Goal: Task Accomplishment & Management: Complete application form

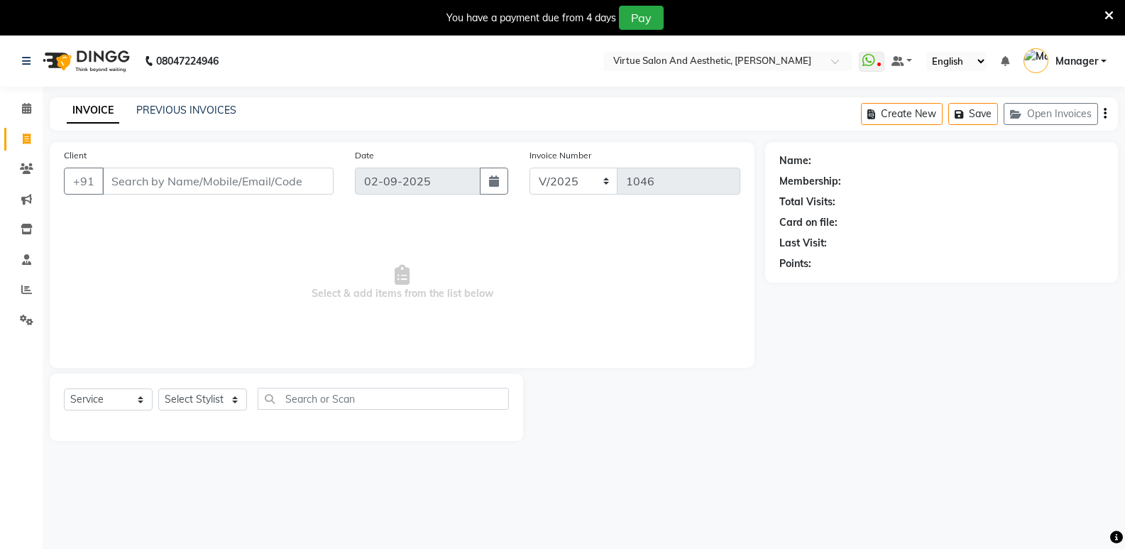
select select "service"
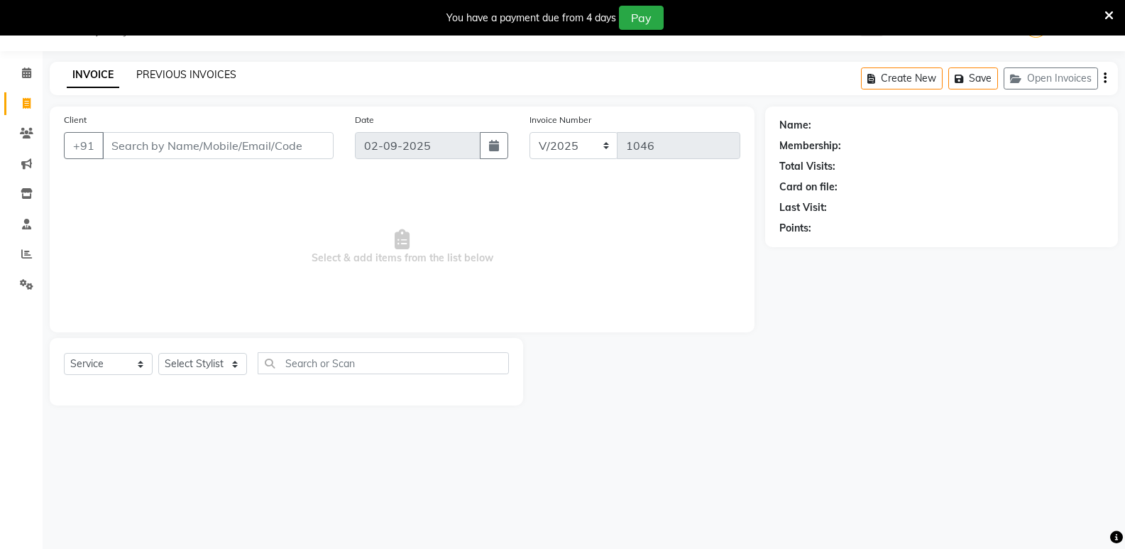
click at [188, 76] on link "PREVIOUS INVOICES" at bounding box center [186, 74] width 100 height 13
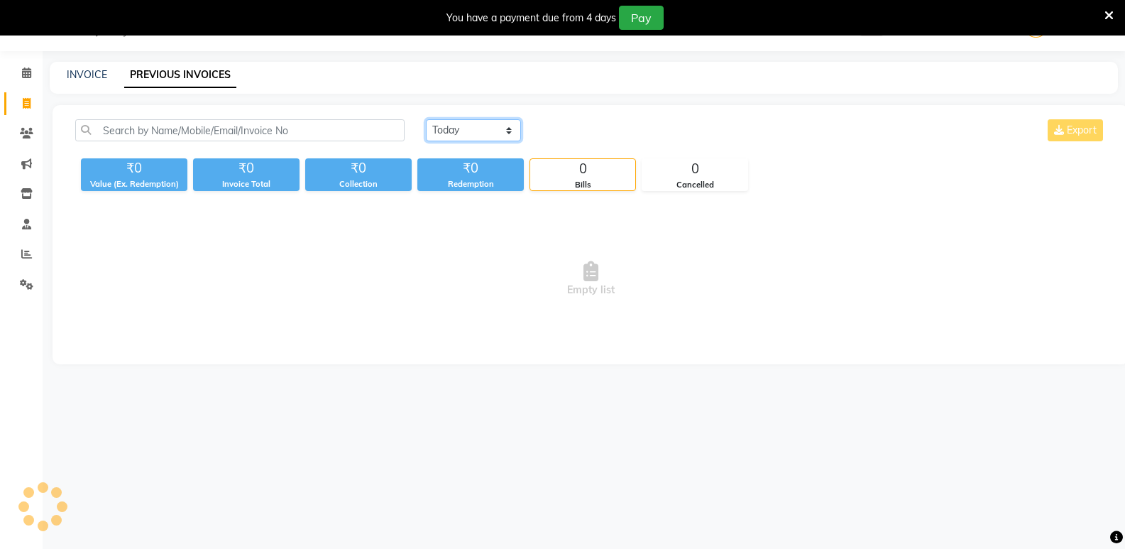
click at [478, 128] on select "[DATE] [DATE] Custom Range" at bounding box center [473, 130] width 95 height 22
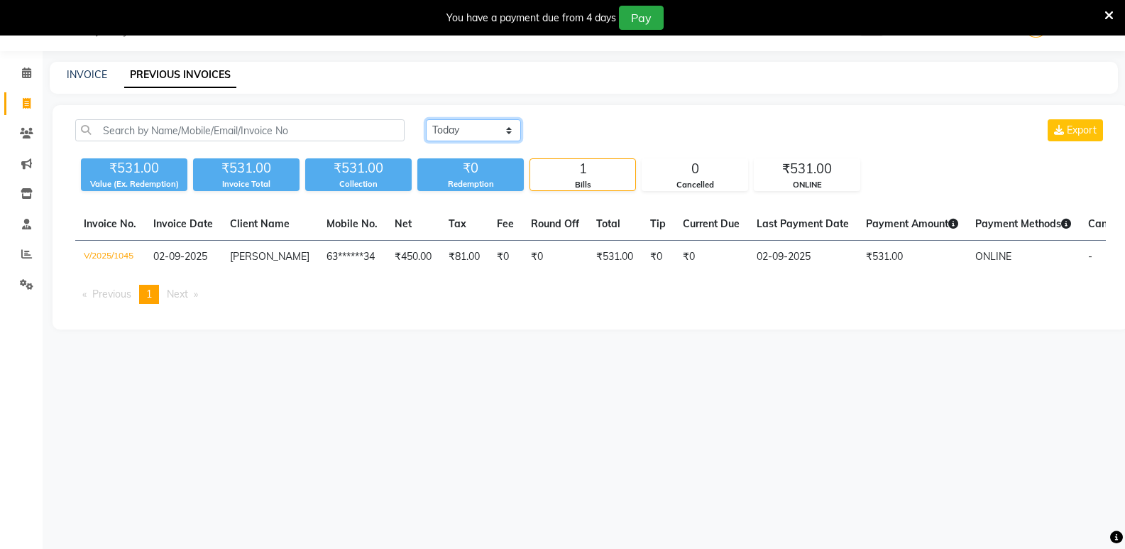
select select "[DATE]"
click at [426, 119] on select "[DATE] [DATE] Custom Range" at bounding box center [473, 130] width 95 height 22
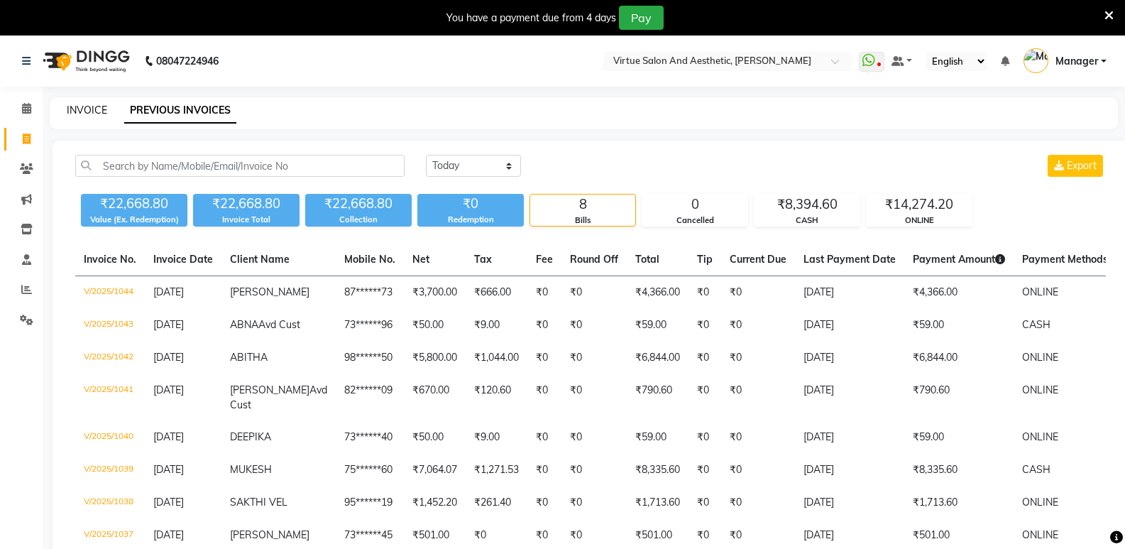
click at [96, 111] on link "INVOICE" at bounding box center [87, 110] width 40 height 13
select select "service"
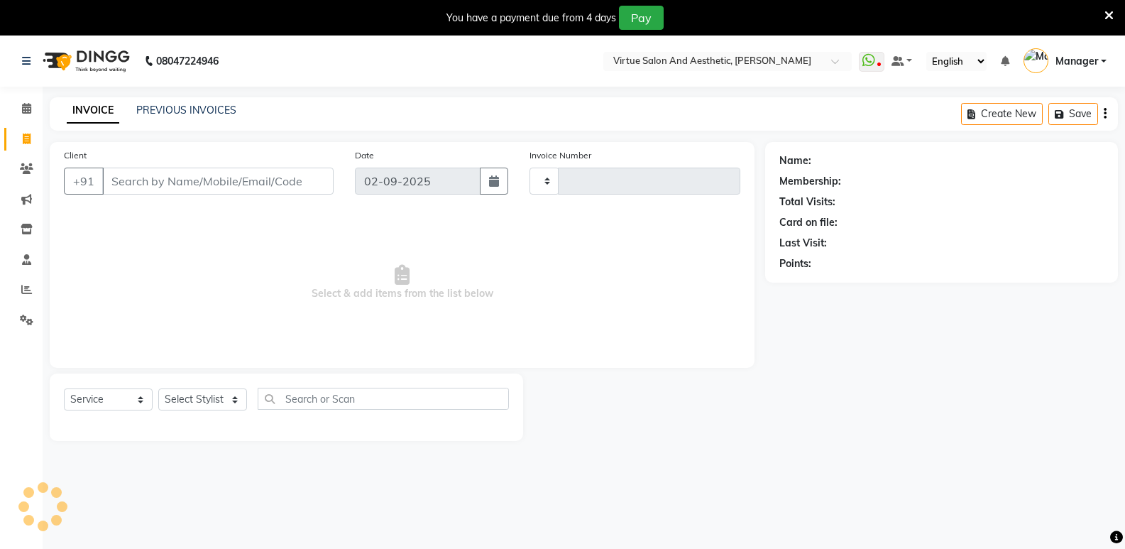
scroll to position [35, 0]
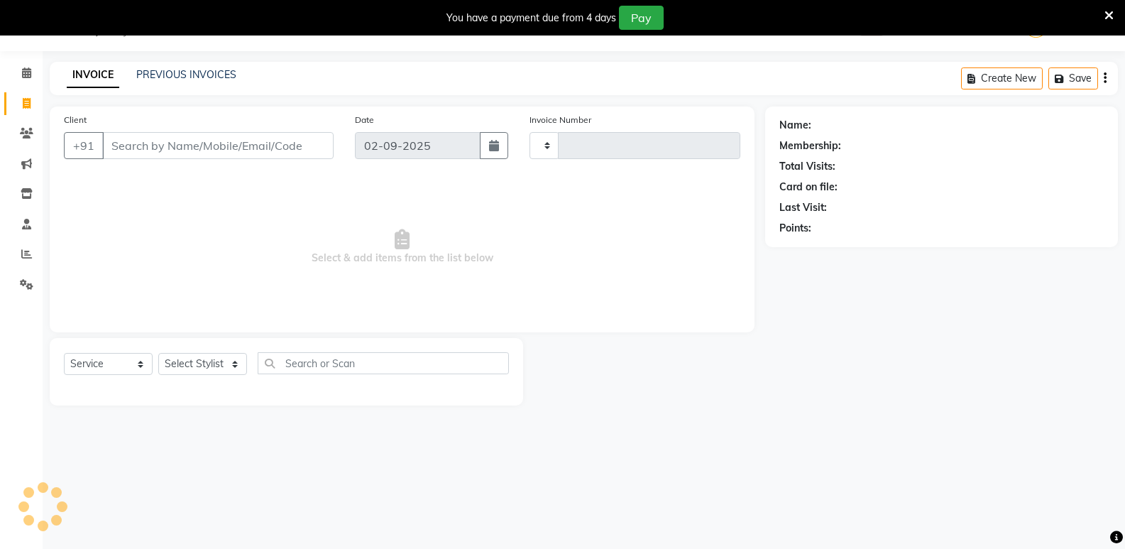
type input "1046"
select select "4611"
click at [136, 141] on input "Client" at bounding box center [217, 145] width 231 height 27
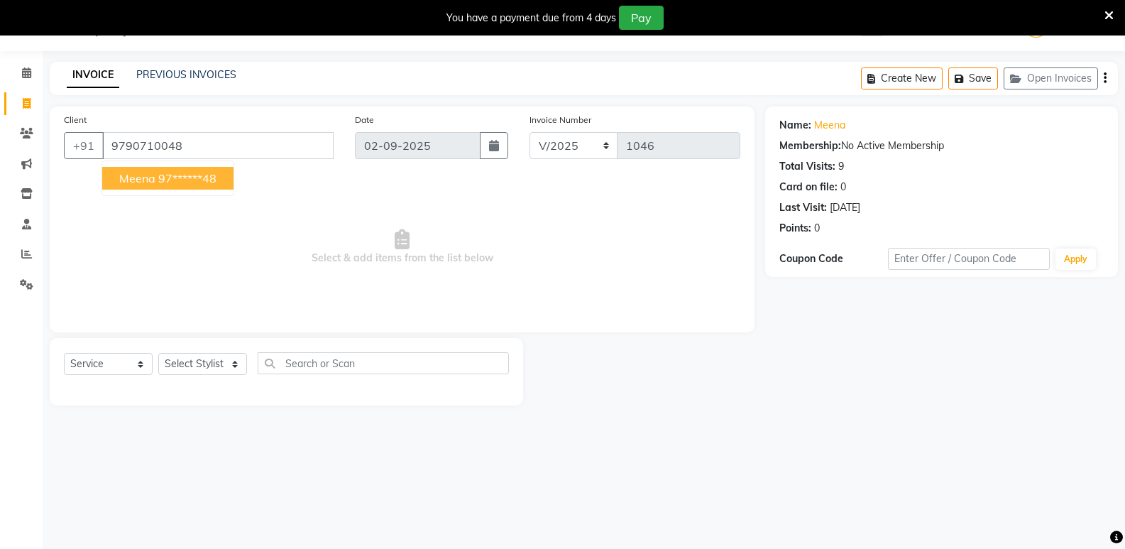
click at [158, 182] on ngb-highlight "97******48" at bounding box center [187, 178] width 58 height 14
type input "97******48"
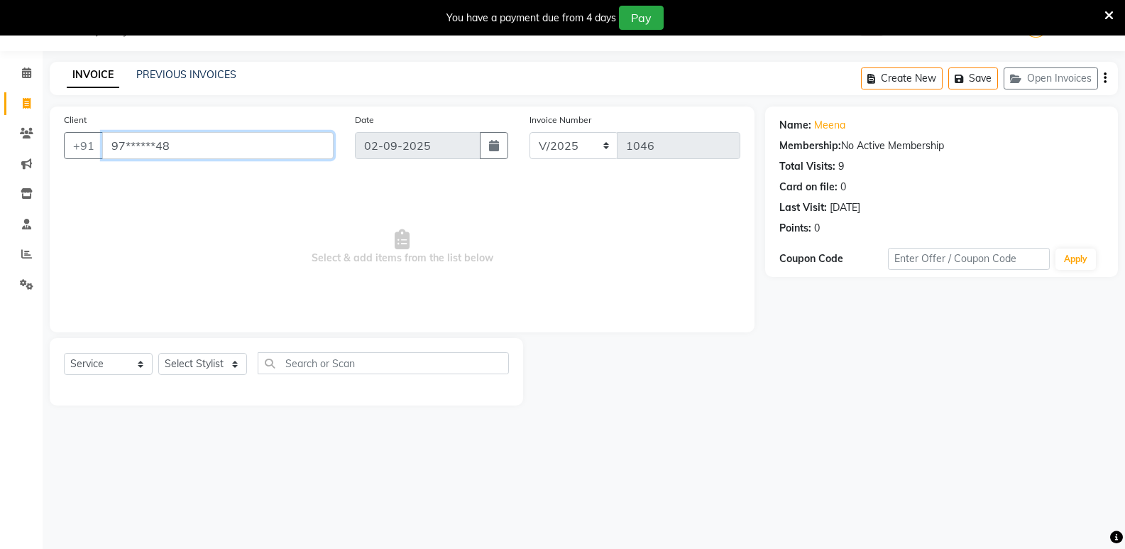
drag, startPoint x: 170, startPoint y: 137, endPoint x: 85, endPoint y: 160, distance: 87.5
click at [85, 160] on div "Client +91 97******48" at bounding box center [198, 141] width 291 height 58
click at [192, 77] on link "PREVIOUS INVOICES" at bounding box center [186, 74] width 100 height 13
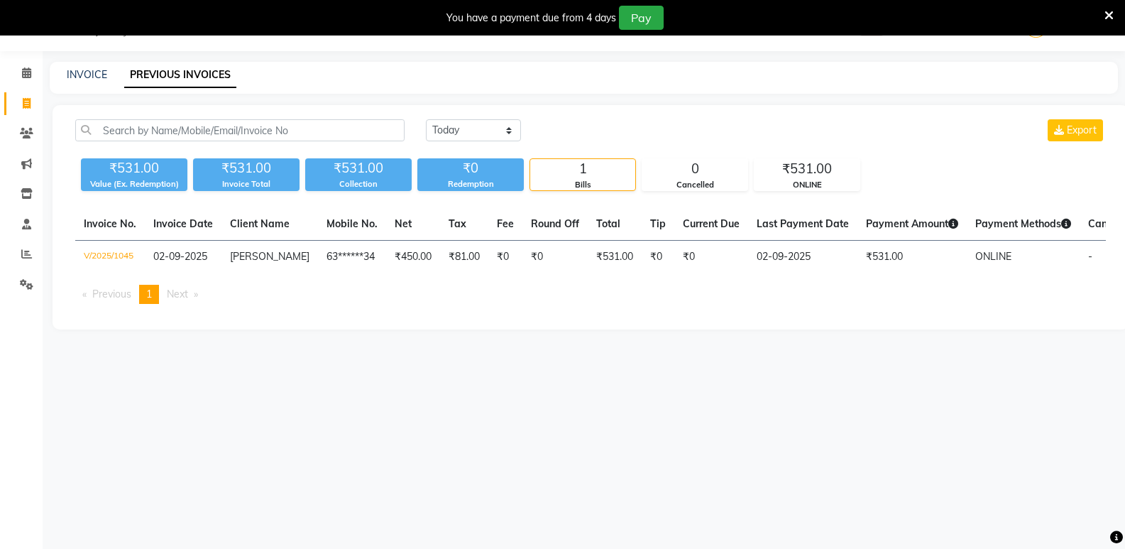
click at [86, 81] on div "INVOICE" at bounding box center [87, 74] width 40 height 15
click at [465, 133] on select "[DATE] [DATE] Custom Range" at bounding box center [473, 130] width 95 height 22
select select "[DATE]"
click at [426, 119] on select "[DATE] [DATE] Custom Range" at bounding box center [473, 130] width 95 height 22
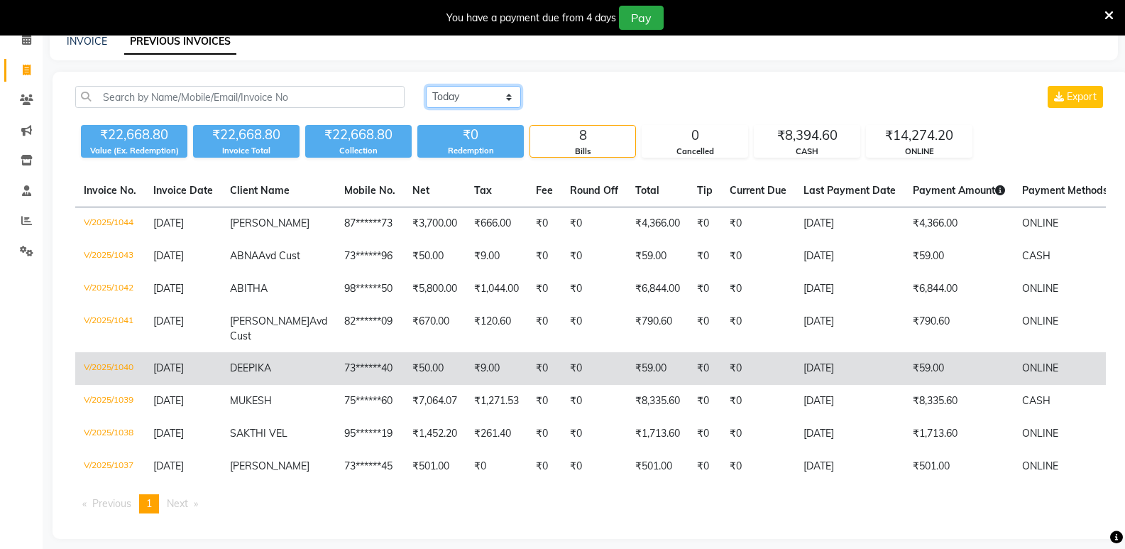
scroll to position [34, 0]
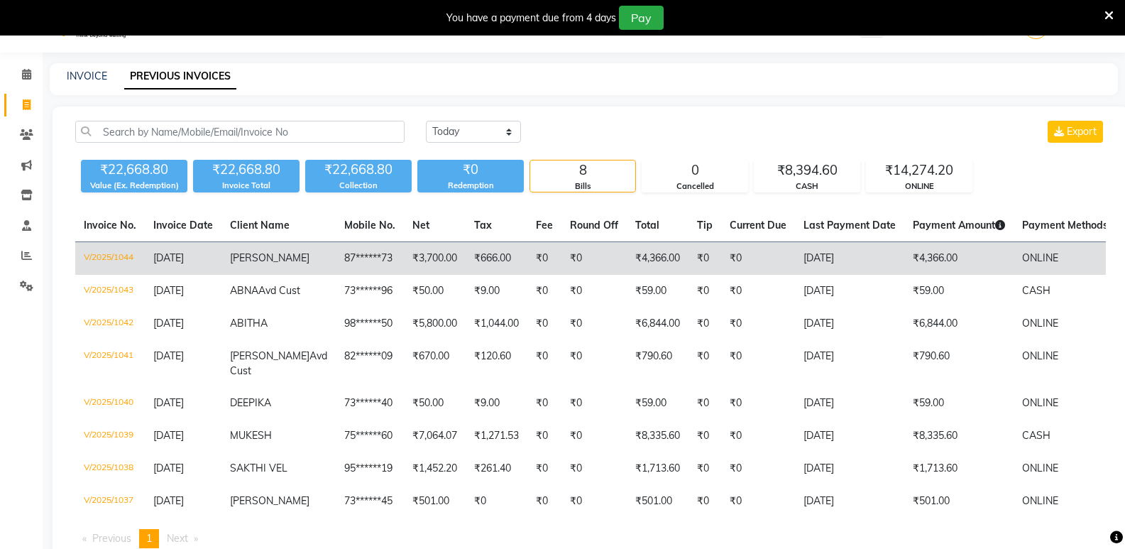
click at [721, 263] on td "₹0" at bounding box center [758, 258] width 74 height 33
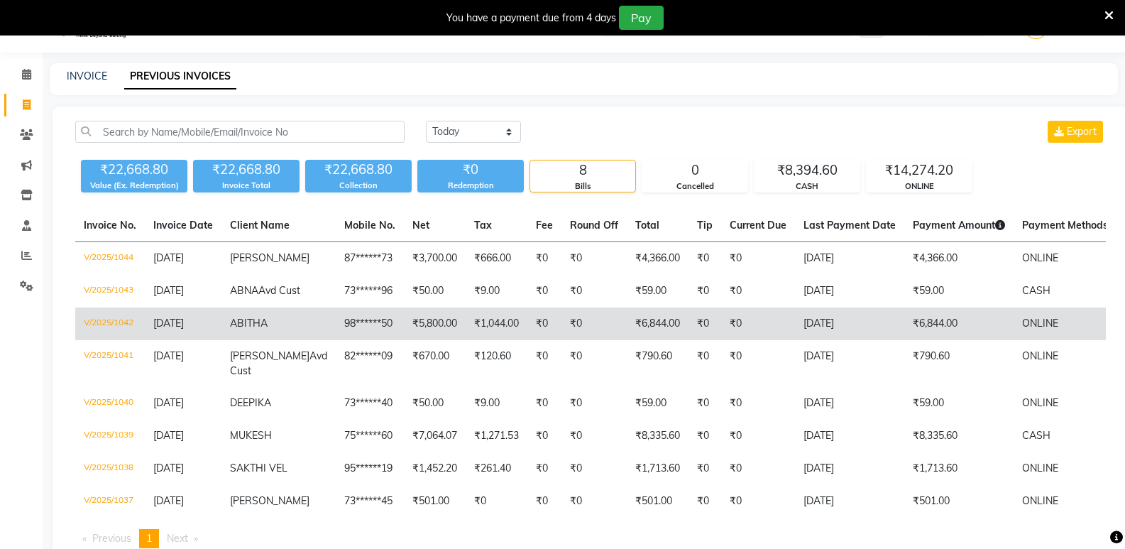
click at [466, 340] on td "₹1,044.00" at bounding box center [497, 323] width 62 height 33
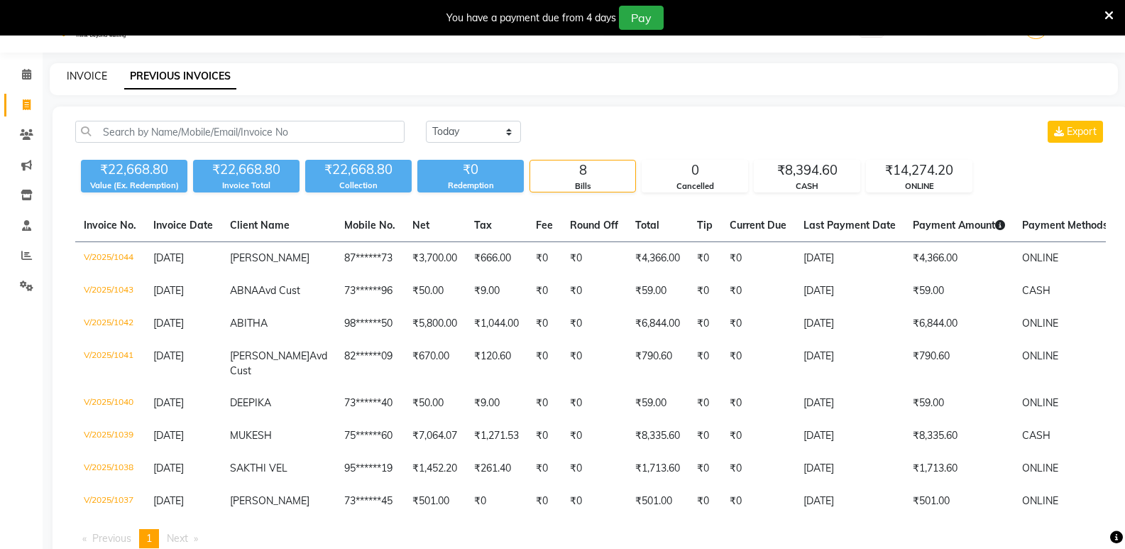
click at [90, 72] on link "INVOICE" at bounding box center [87, 76] width 40 height 13
select select "service"
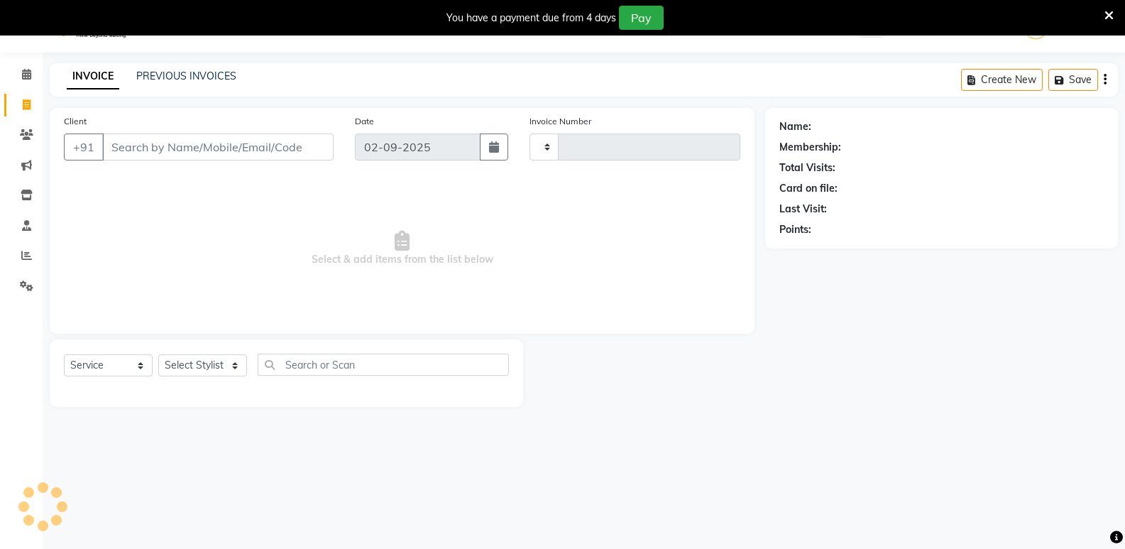
scroll to position [35, 0]
type input "1046"
select select "4611"
click at [108, 135] on input "Client" at bounding box center [217, 145] width 231 height 27
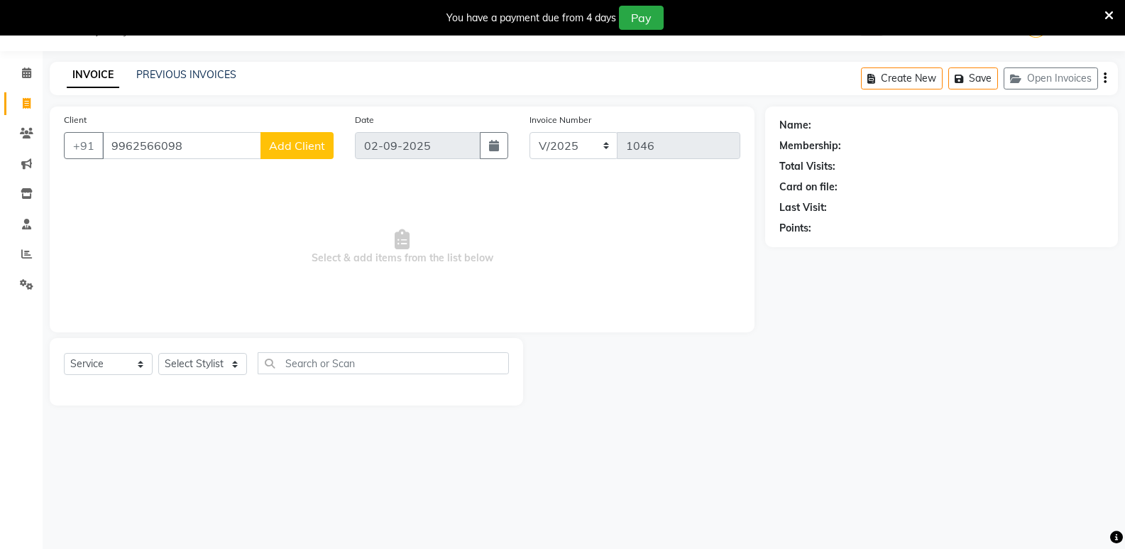
type input "9962566098"
drag, startPoint x: 749, startPoint y: 244, endPoint x: 723, endPoint y: 258, distance: 29.2
click at [746, 246] on div "Client [PHONE_NUMBER] Add Client Date [DATE] Invoice Number V/2025 V/[PHONE_NUM…" at bounding box center [402, 219] width 705 height 226
drag, startPoint x: 182, startPoint y: 138, endPoint x: 0, endPoint y: 138, distance: 181.7
click at [0, 138] on app-home "08047224946 Select Location × Virtue Salon And Aesthetic, Avadi WhatsApp Status…" at bounding box center [562, 213] width 1125 height 427
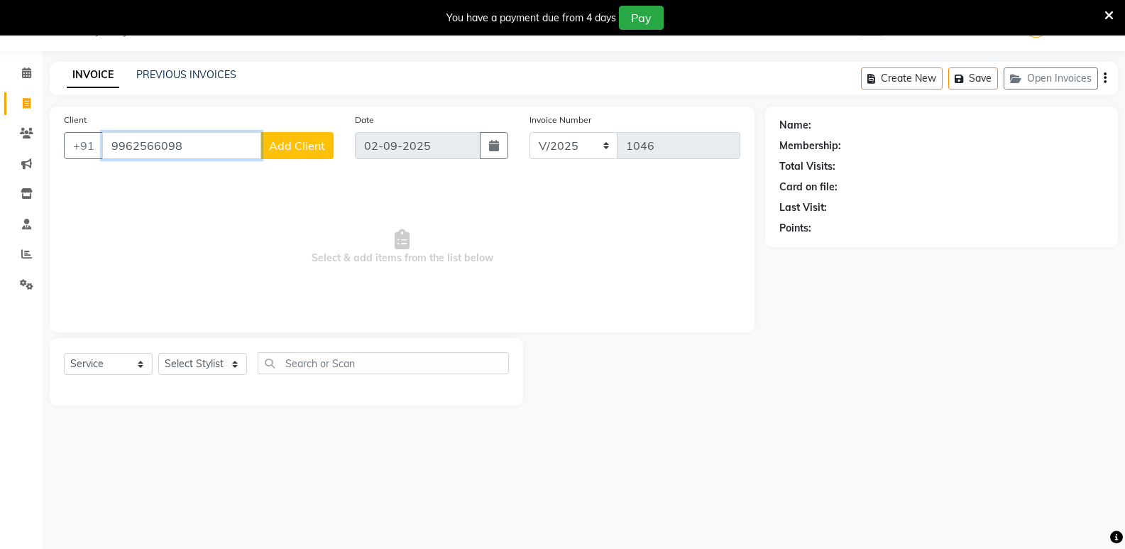
click at [190, 155] on input "9962566098" at bounding box center [181, 145] width 159 height 27
click at [104, 147] on input "9962566098" at bounding box center [181, 145] width 159 height 27
drag, startPoint x: 147, startPoint y: 142, endPoint x: 124, endPoint y: 151, distance: 25.2
click at [124, 151] on input "9962566098" at bounding box center [181, 145] width 159 height 27
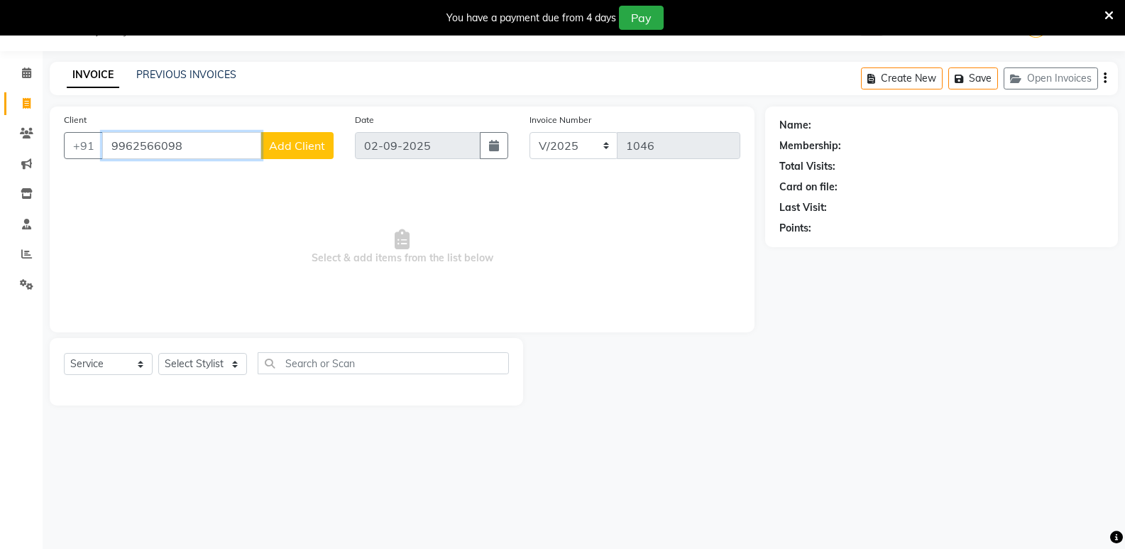
drag, startPoint x: 180, startPoint y: 145, endPoint x: 72, endPoint y: 126, distance: 109.5
click at [72, 126] on div "Client [PHONE_NUMBER] Add Client" at bounding box center [198, 141] width 291 height 58
drag, startPoint x: 141, startPoint y: 147, endPoint x: 708, endPoint y: 349, distance: 601.9
click at [708, 349] on div at bounding box center [644, 371] width 242 height 67
drag, startPoint x: 191, startPoint y: 147, endPoint x: 23, endPoint y: 129, distance: 168.4
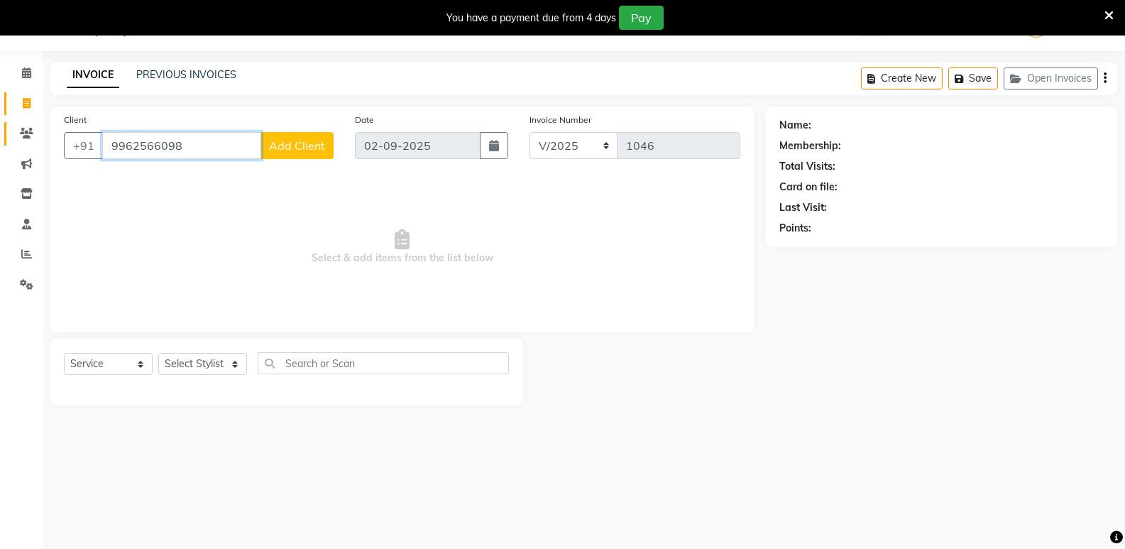
click at [23, 129] on app-home "08047224946 Select Location × Virtue Salon And Aesthetic, Avadi WhatsApp Status…" at bounding box center [562, 213] width 1125 height 427
drag, startPoint x: 143, startPoint y: 144, endPoint x: 732, endPoint y: 327, distance: 616.3
click at [756, 327] on div "Client [PHONE_NUMBER] Add Client Date [DATE] Invoice Number V/2025 V/[PHONE_NUM…" at bounding box center [402, 255] width 726 height 299
drag, startPoint x: 159, startPoint y: 149, endPoint x: 36, endPoint y: 132, distance: 124.0
click at [18, 141] on app-home "08047224946 Select Location × Virtue Salon And Aesthetic, Avadi WhatsApp Status…" at bounding box center [562, 213] width 1125 height 427
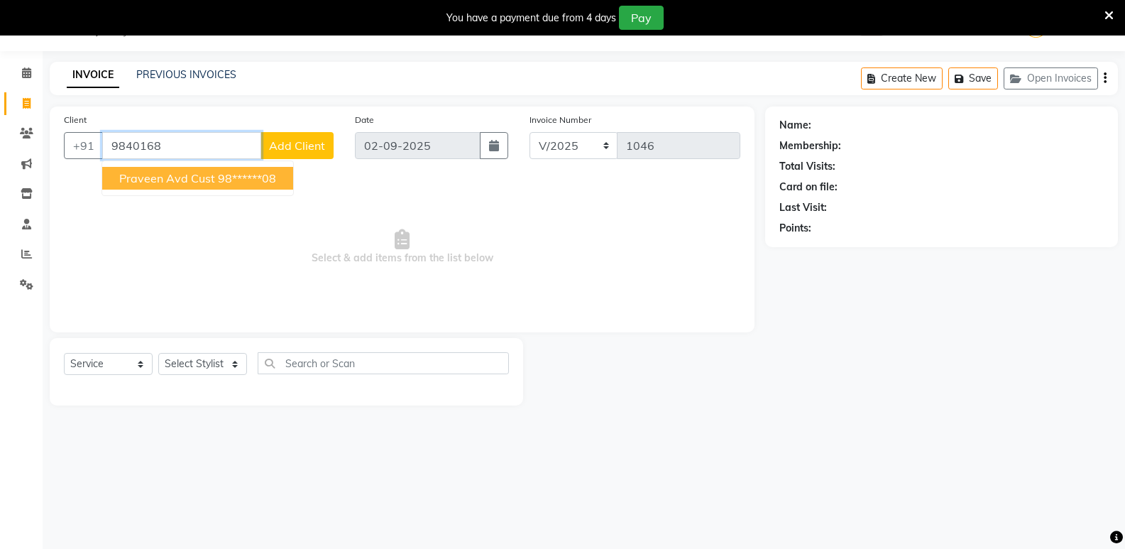
click at [228, 183] on ngb-highlight "98******08" at bounding box center [247, 178] width 58 height 14
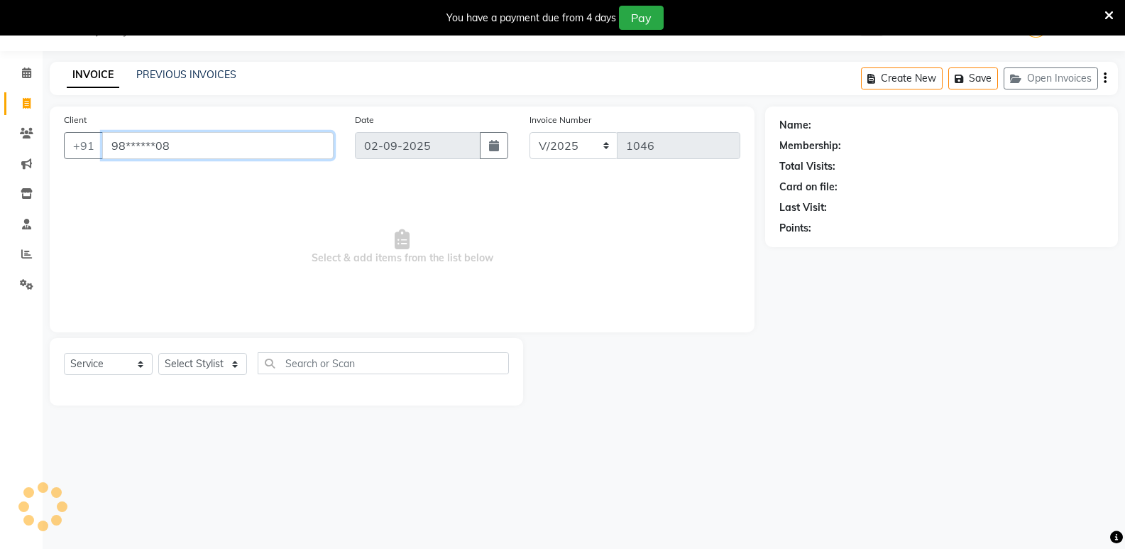
type input "98******08"
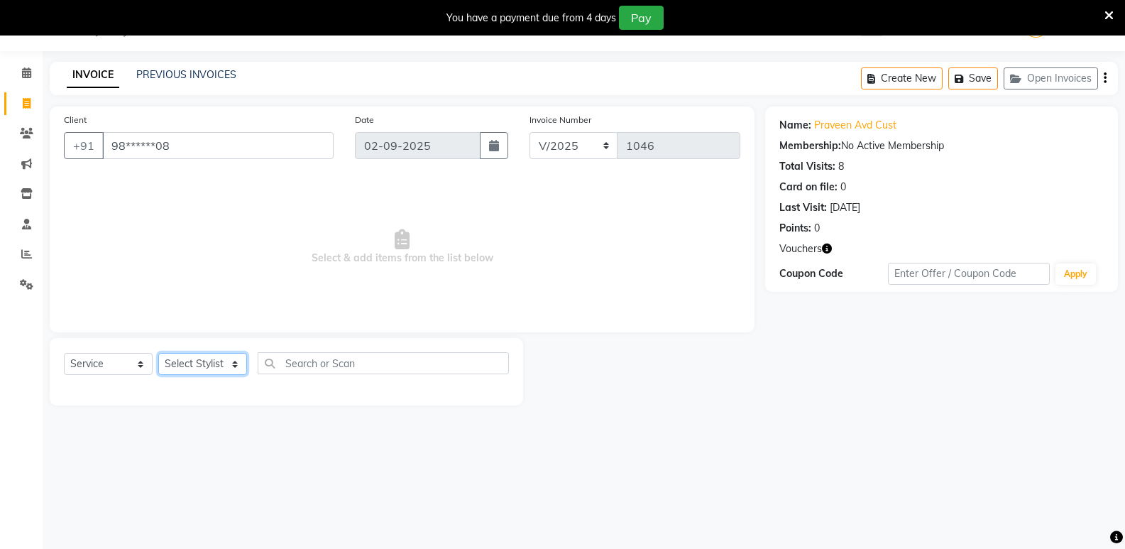
click at [196, 356] on select "Select Stylist ADMIN [PERSON_NAME] Ashwini CATHELIN DIVYA [PERSON_NAME] Manager…" at bounding box center [202, 364] width 89 height 22
select select "44177"
click at [158, 353] on select "Select Stylist ADMIN [PERSON_NAME] Ashwini CATHELIN DIVYA [PERSON_NAME] Manager…" at bounding box center [202, 364] width 89 height 22
click at [331, 366] on input "text" at bounding box center [383, 363] width 251 height 22
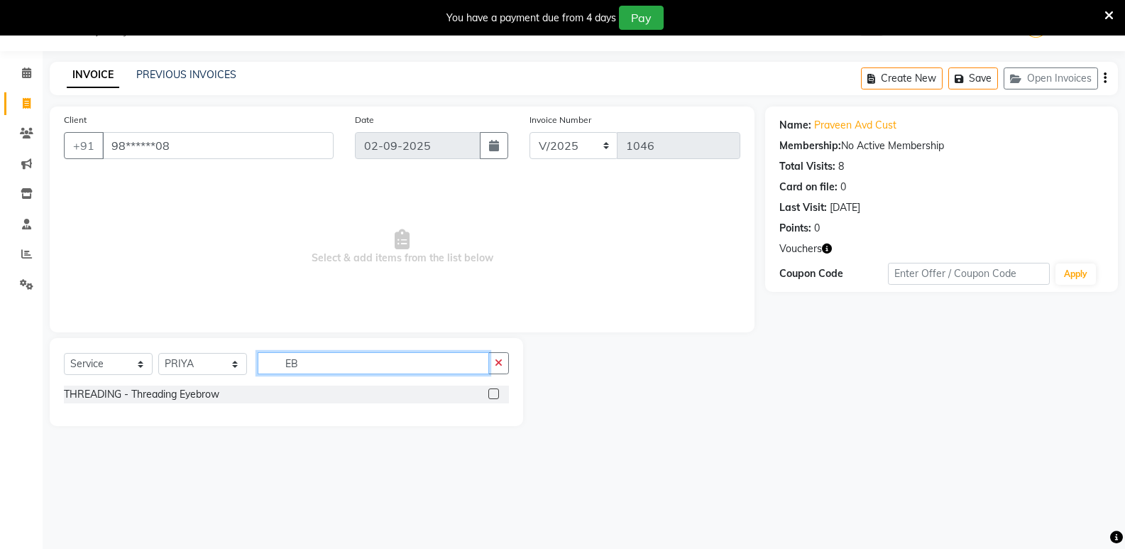
type input "EB"
click at [495, 388] on label at bounding box center [493, 393] width 11 height 11
click at [495, 390] on input "checkbox" at bounding box center [492, 394] width 9 height 9
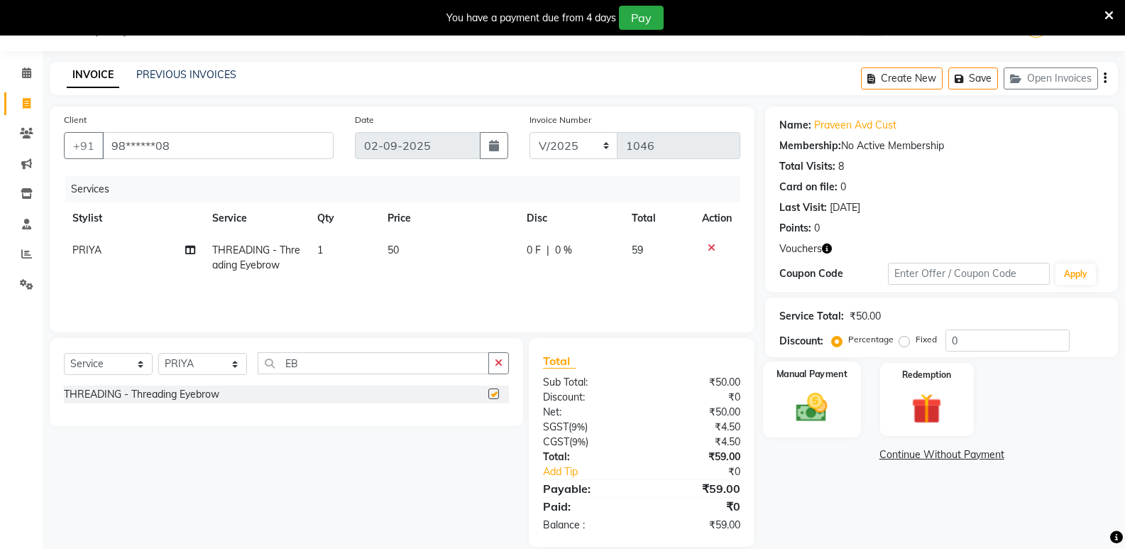
checkbox input "false"
click at [825, 416] on img at bounding box center [811, 407] width 50 height 36
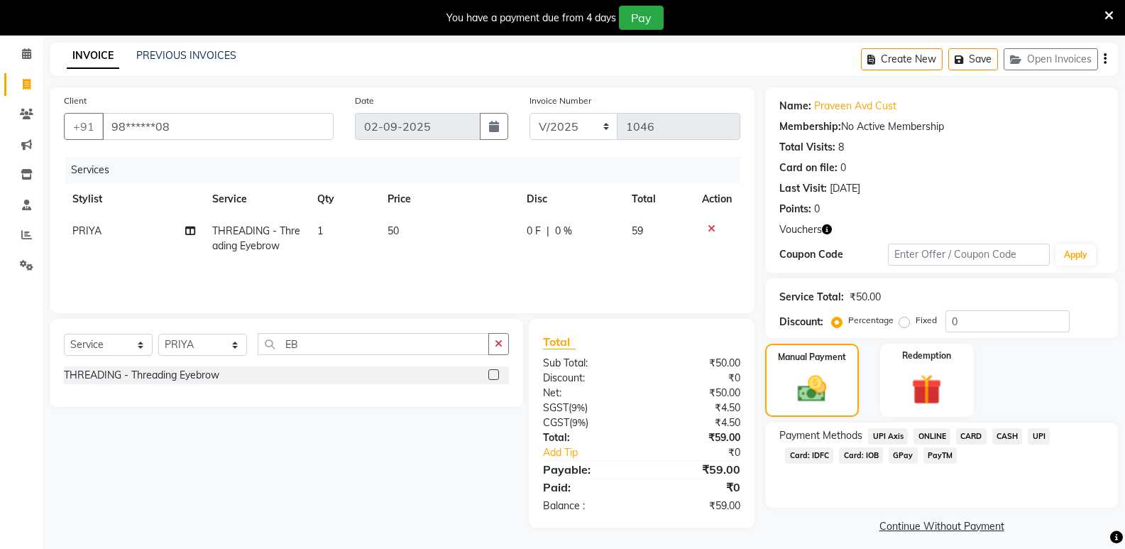
scroll to position [64, 0]
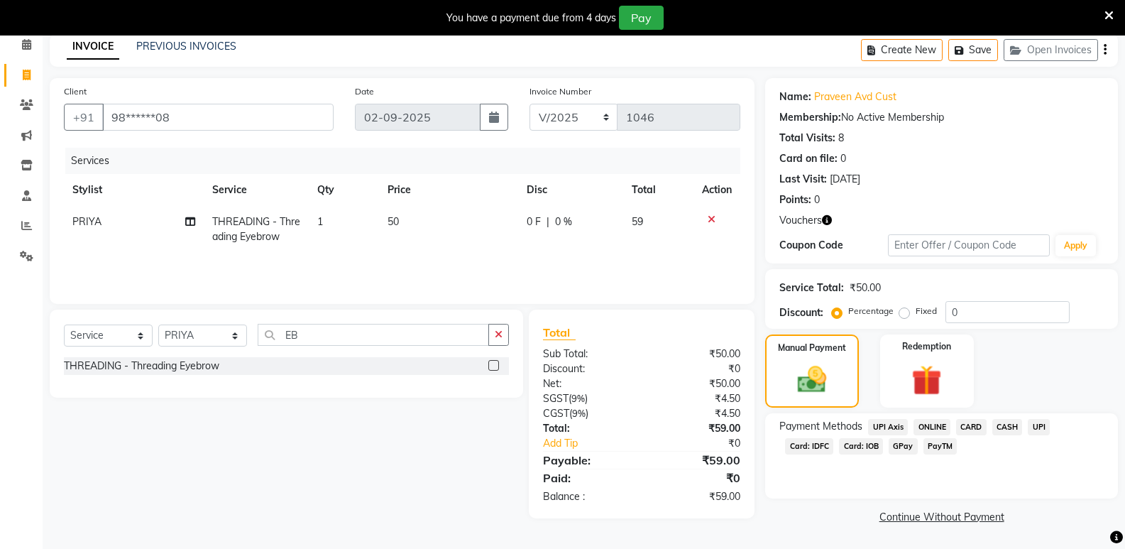
click at [832, 502] on div "Name: Praveen Avd Cust Membership: No Active Membership Total Visits: 8 Card on…" at bounding box center [946, 302] width 363 height 449
click at [926, 419] on span "ONLINE" at bounding box center [931, 427] width 37 height 16
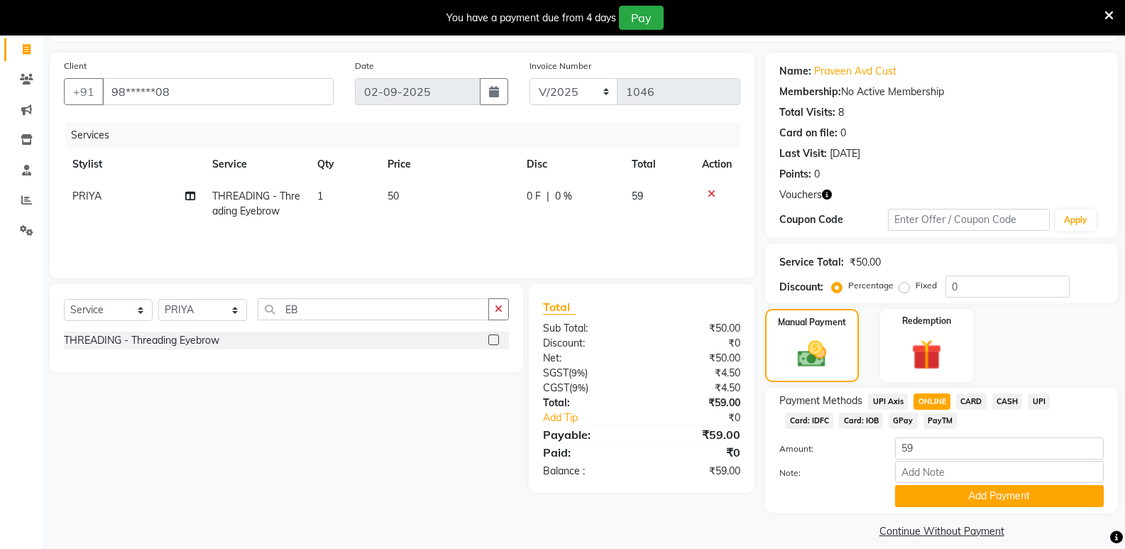
scroll to position [104, 0]
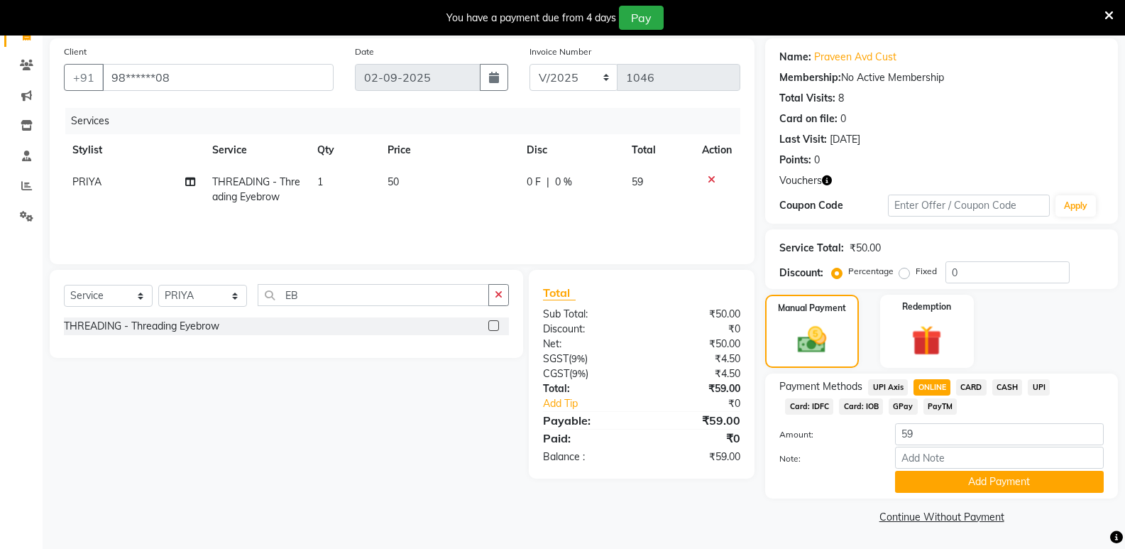
click at [961, 496] on div "Payment Methods UPI Axis ONLINE CARD CASH UPI Card: IDFC Card: IOB GPay PayTM A…" at bounding box center [941, 435] width 353 height 125
click at [966, 481] on button "Add Payment" at bounding box center [999, 482] width 209 height 22
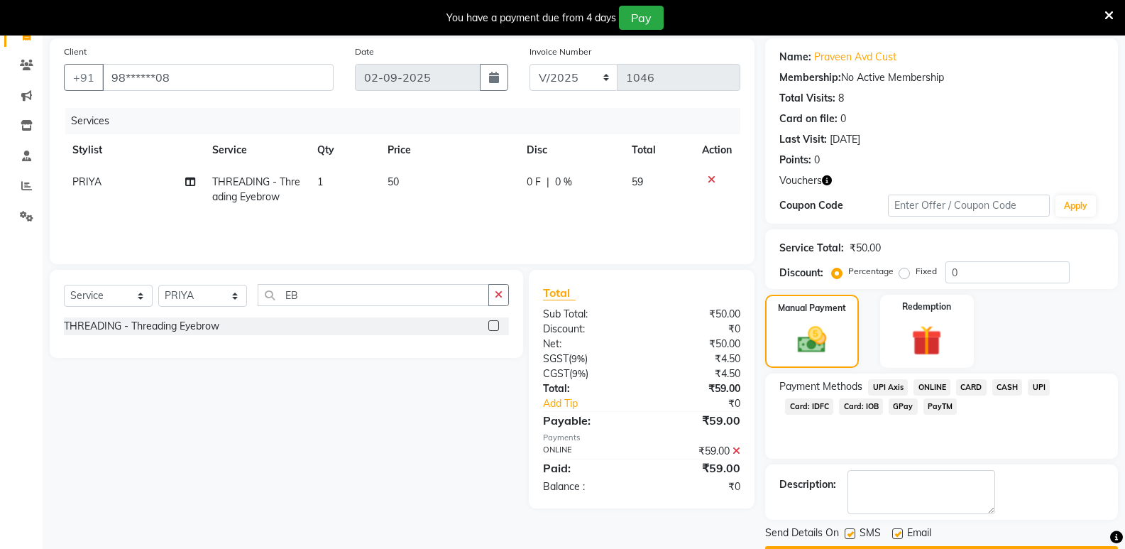
scroll to position [144, 0]
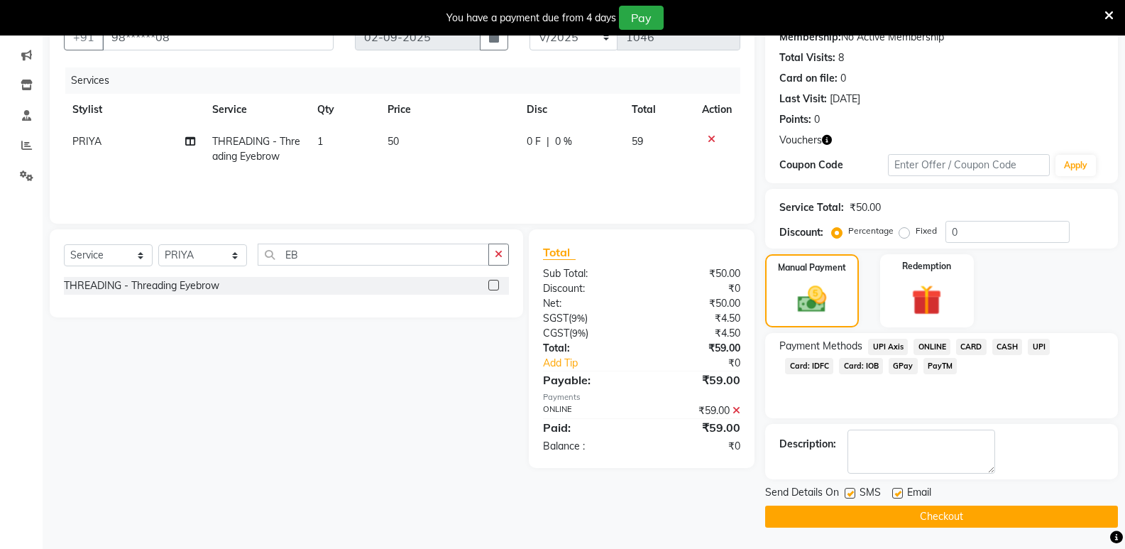
click at [955, 507] on button "Checkout" at bounding box center [941, 516] width 353 height 22
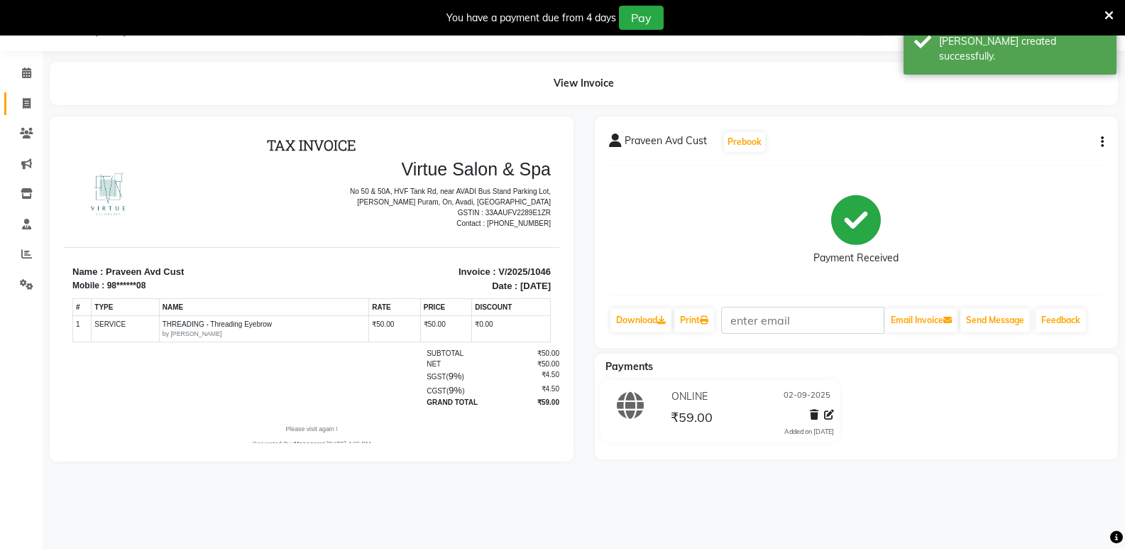
click at [31, 111] on link "Invoice" at bounding box center [21, 103] width 34 height 23
select select "service"
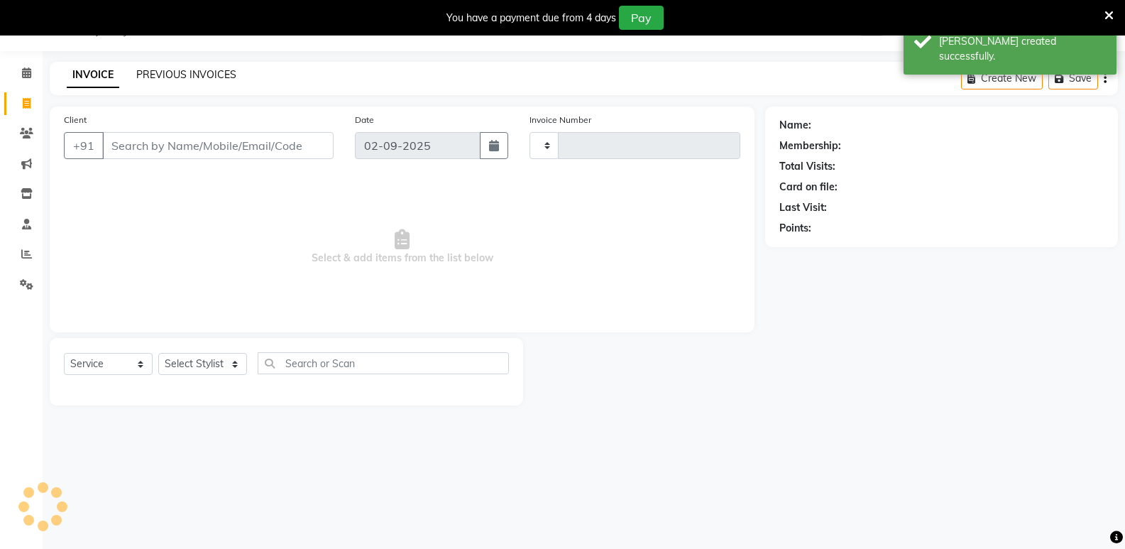
click at [186, 73] on link "PREVIOUS INVOICES" at bounding box center [186, 74] width 100 height 13
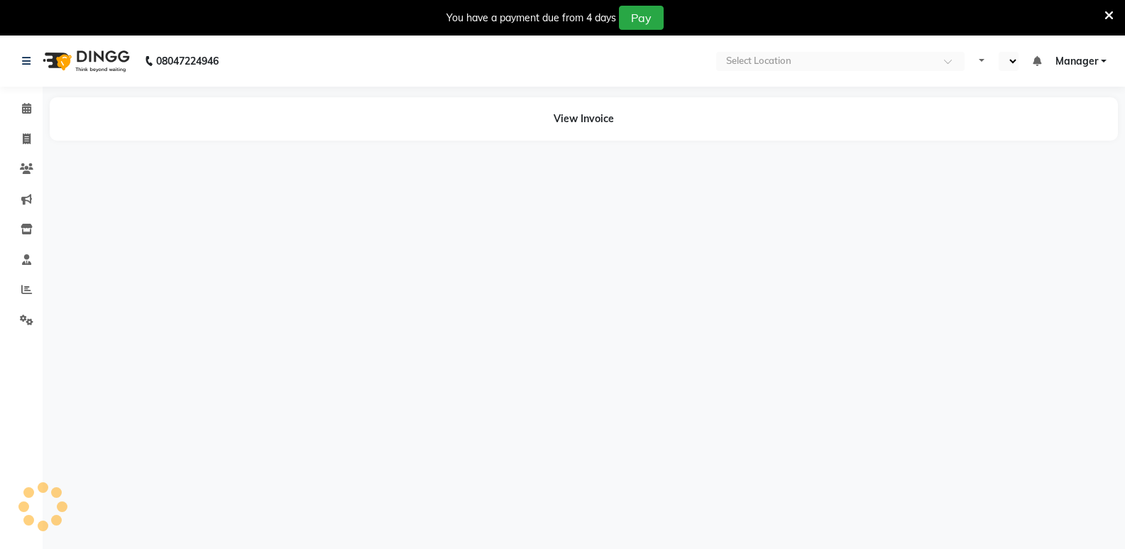
select select "en"
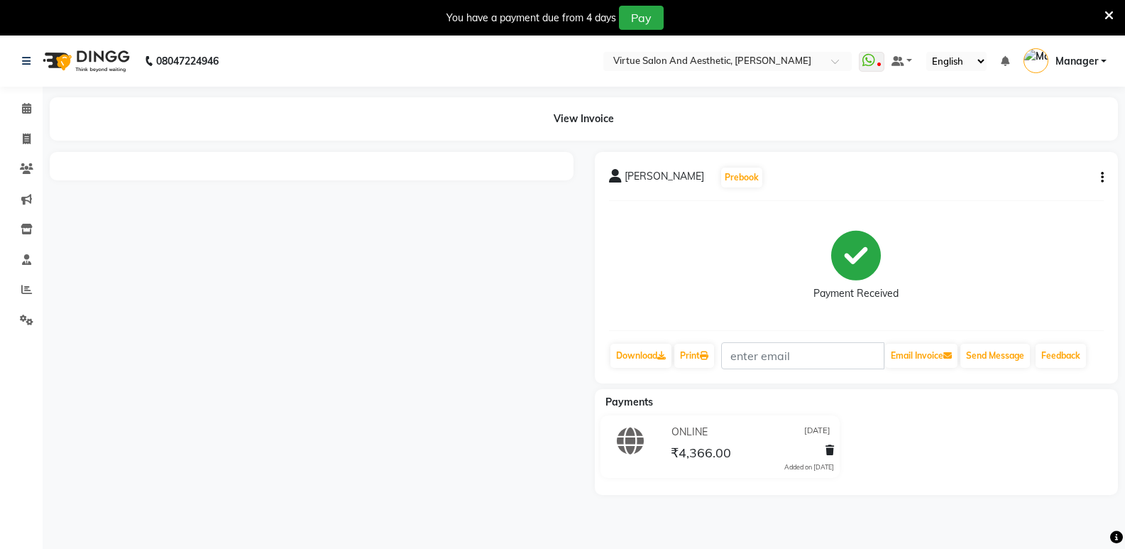
click at [500, 146] on main "View Invoice SOWMIYA Prebook Payment Received Download Print Email Invoice Send…" at bounding box center [584, 306] width 1082 height 419
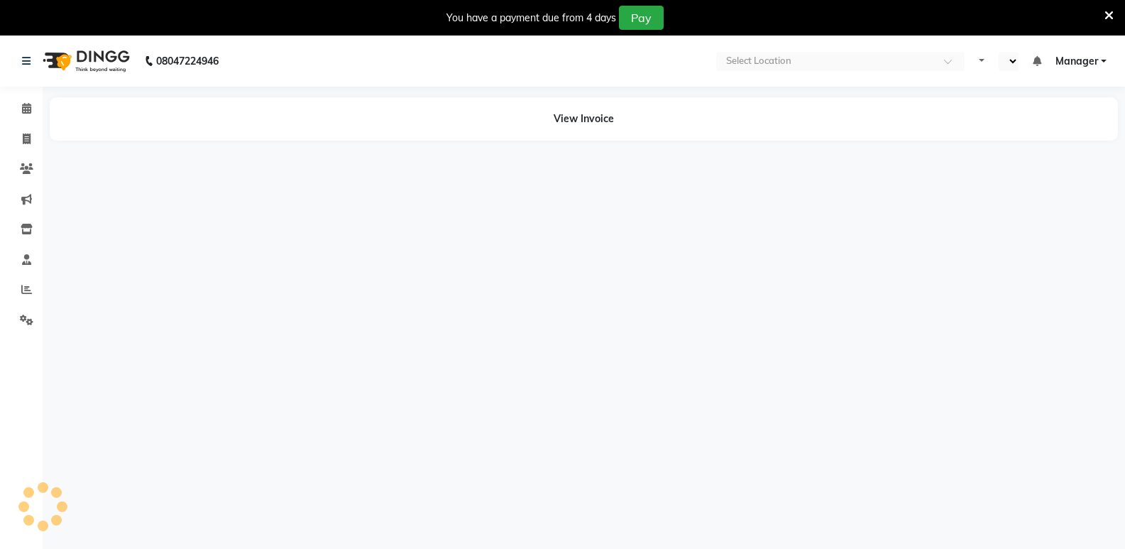
select select "en"
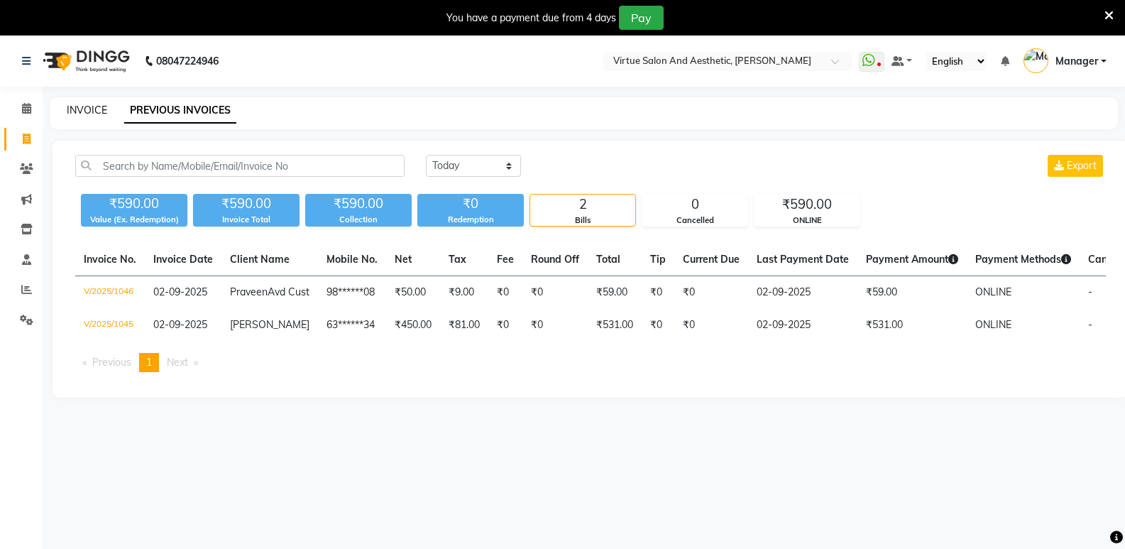
click at [95, 108] on link "INVOICE" at bounding box center [87, 110] width 40 height 13
select select "service"
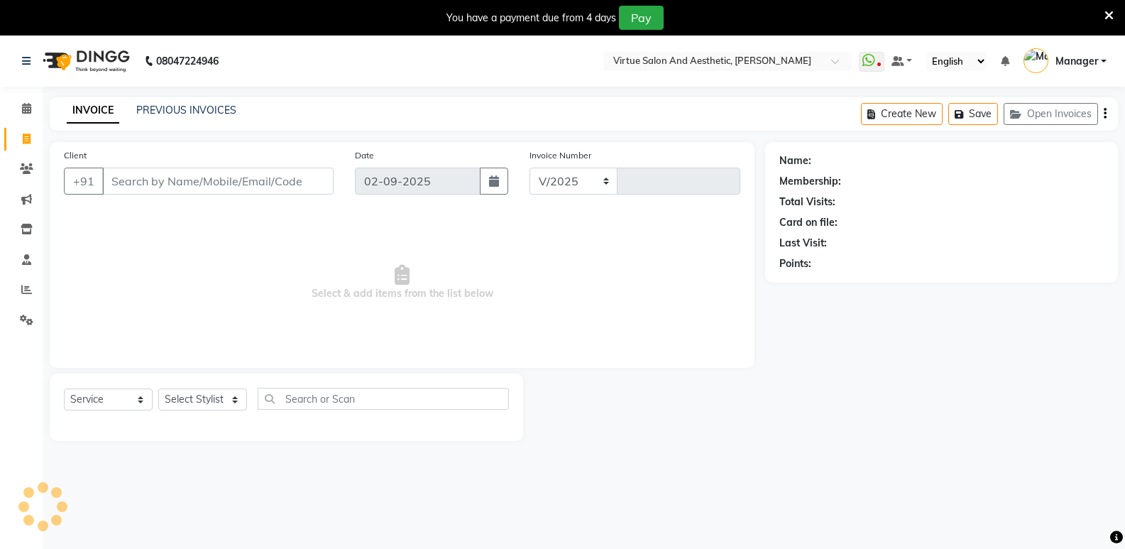
scroll to position [3, 0]
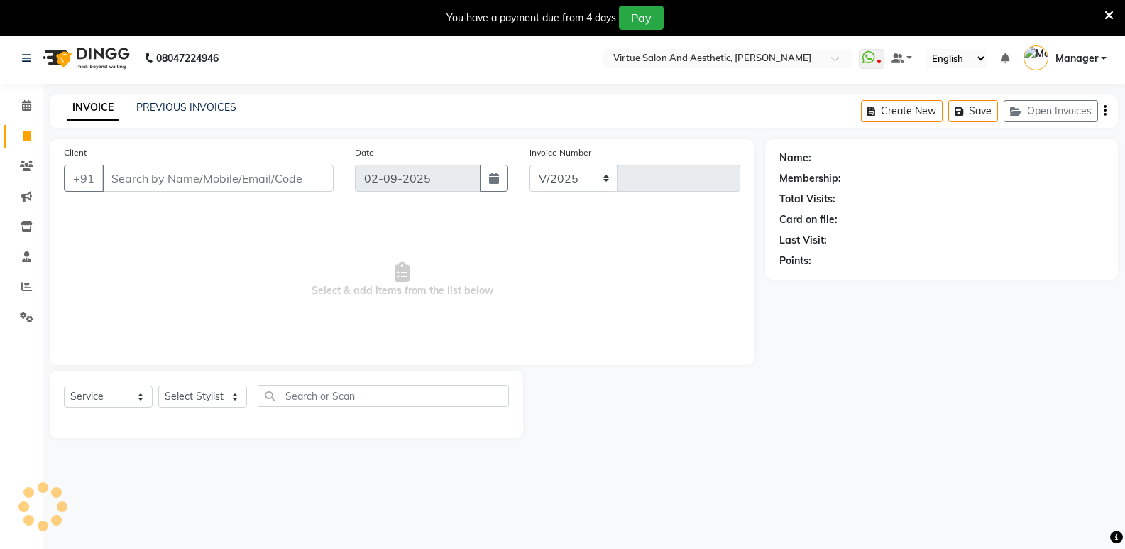
select select "4611"
type input "1047"
click at [138, 184] on input "Client" at bounding box center [217, 178] width 231 height 27
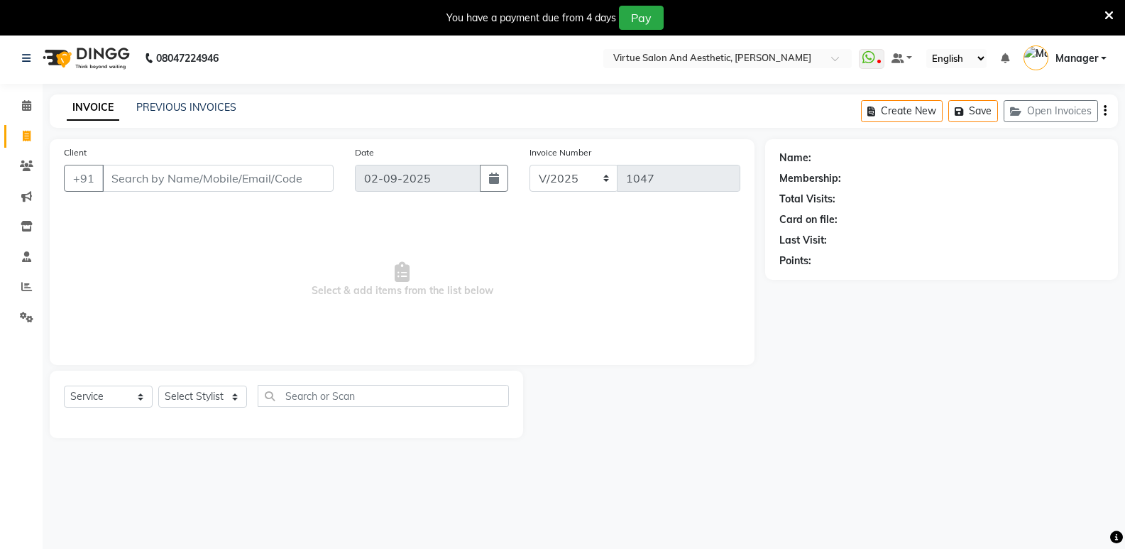
click at [138, 184] on input "Client" at bounding box center [217, 178] width 231 height 27
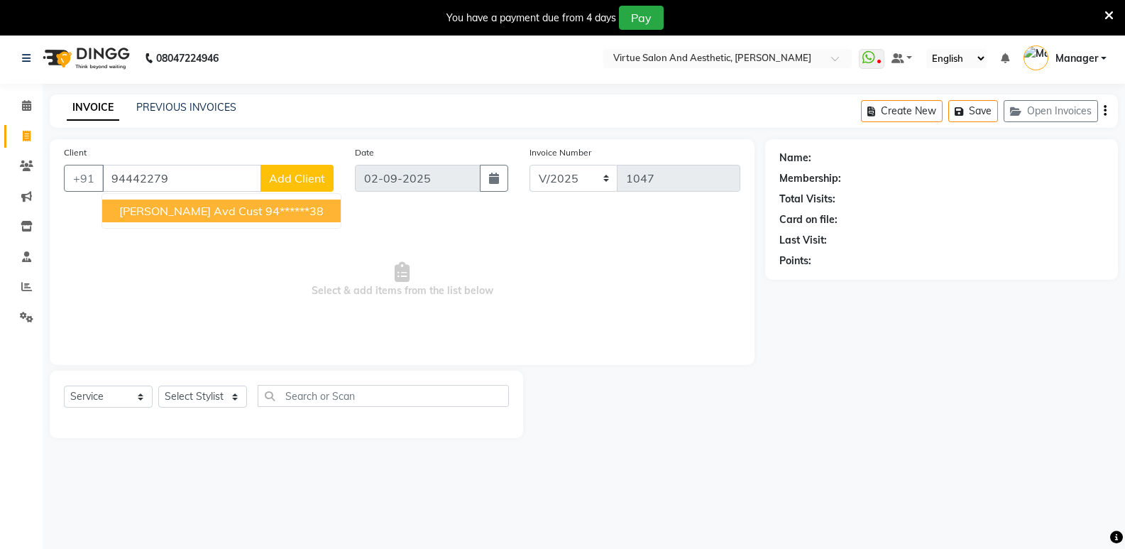
click at [202, 206] on span "NAYANA Avd Cust" at bounding box center [190, 211] width 143 height 14
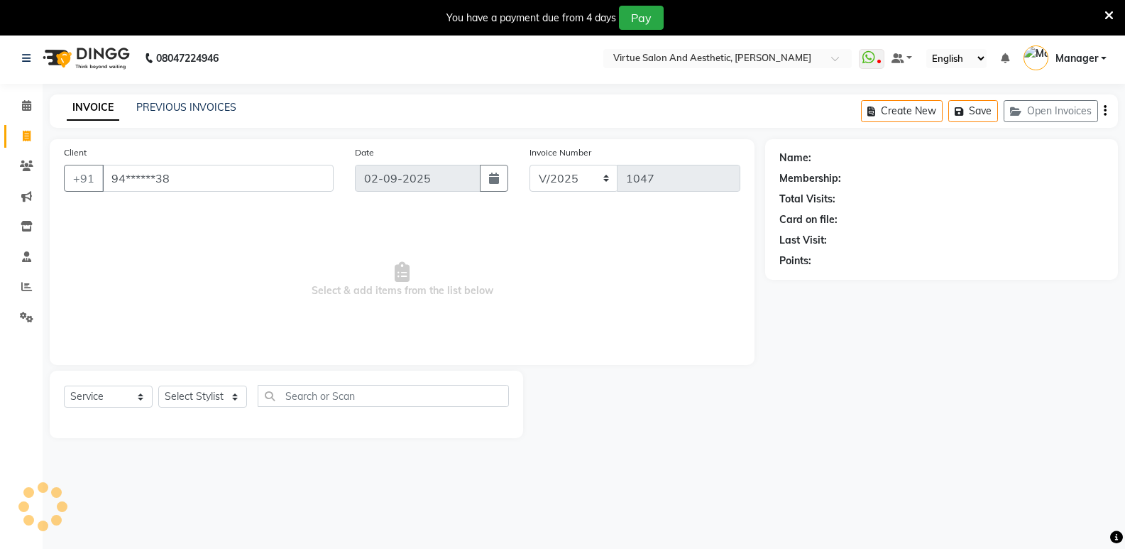
type input "94******38"
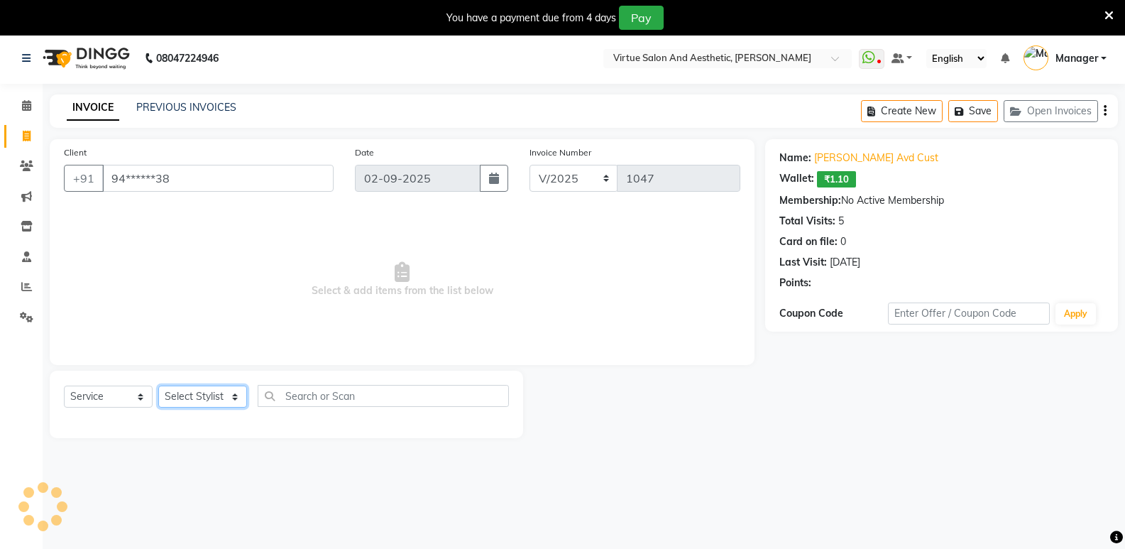
drag, startPoint x: 226, startPoint y: 400, endPoint x: 231, endPoint y: 387, distance: 13.5
click at [226, 400] on select "Select Stylist ADMIN [PERSON_NAME] Ashwini CATHELIN DIVYA [PERSON_NAME] Manager…" at bounding box center [202, 396] width 89 height 22
select select "41933"
click at [158, 385] on select "Select Stylist ADMIN [PERSON_NAME] Ashwini CATHELIN DIVYA [PERSON_NAME] Manager…" at bounding box center [202, 396] width 89 height 22
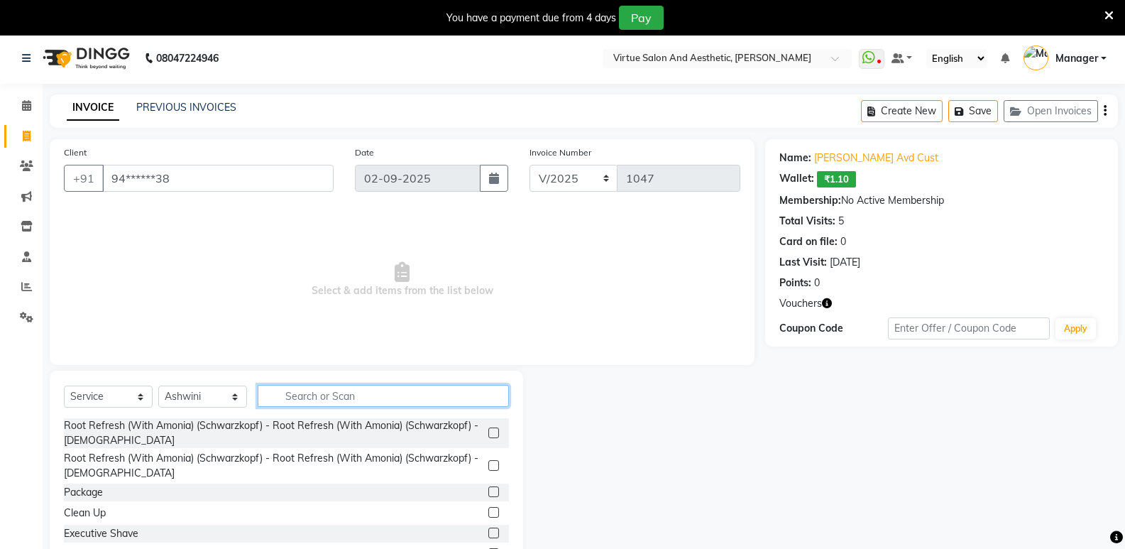
click at [340, 399] on input "text" at bounding box center [383, 396] width 251 height 22
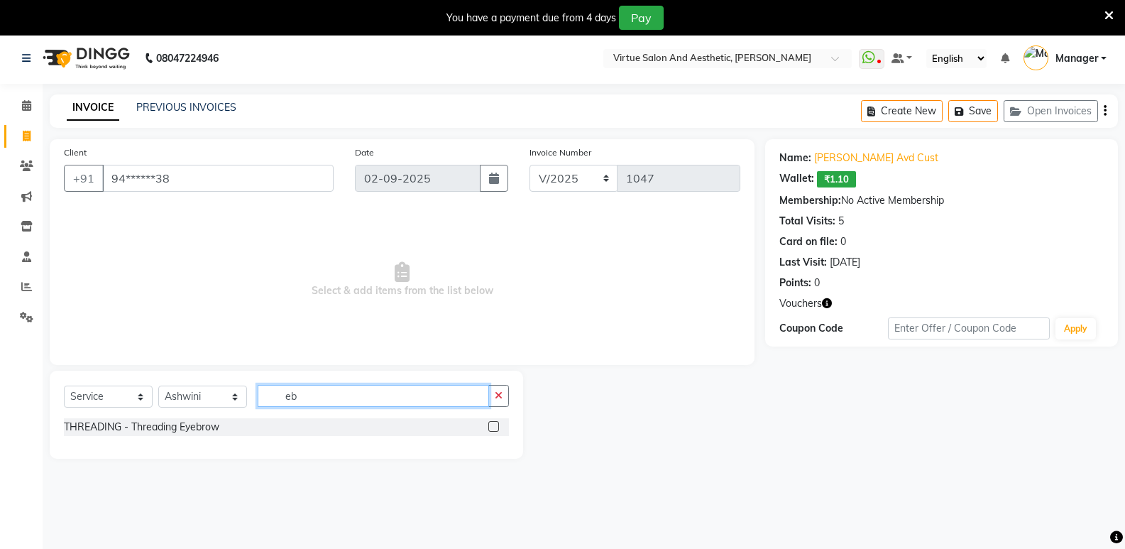
type input "eb"
click at [498, 428] on label at bounding box center [493, 426] width 11 height 11
click at [498, 428] on input "checkbox" at bounding box center [492, 426] width 9 height 9
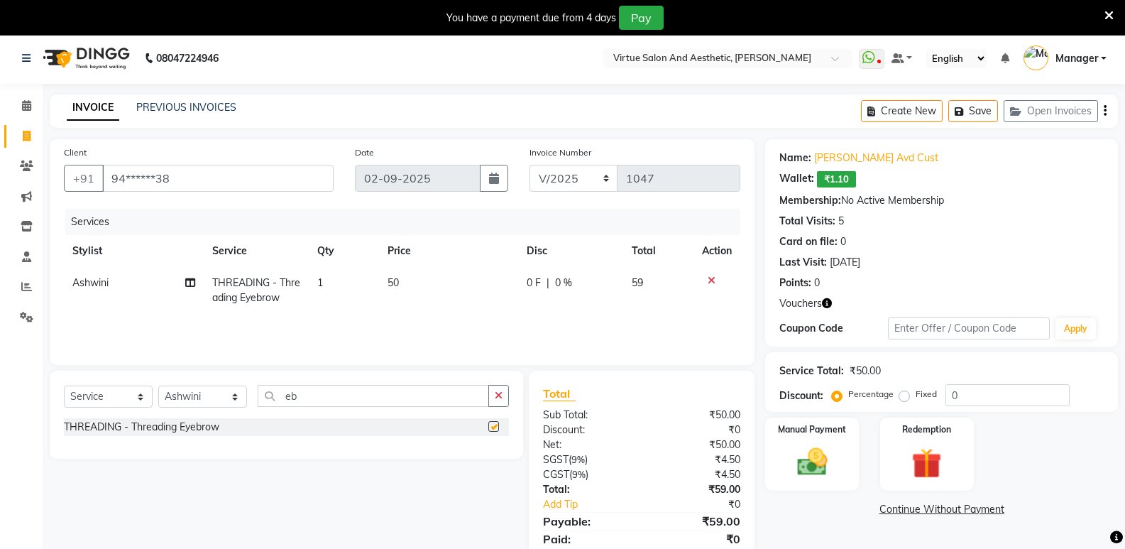
checkbox input "false"
drag, startPoint x: 317, startPoint y: 400, endPoint x: 241, endPoint y: 400, distance: 76.0
click at [241, 400] on div "Select Service Product Membership Package Voucher Prepaid Gift Card Select Styl…" at bounding box center [286, 401] width 445 height 33
type input "upper"
click at [497, 427] on label at bounding box center [493, 426] width 11 height 11
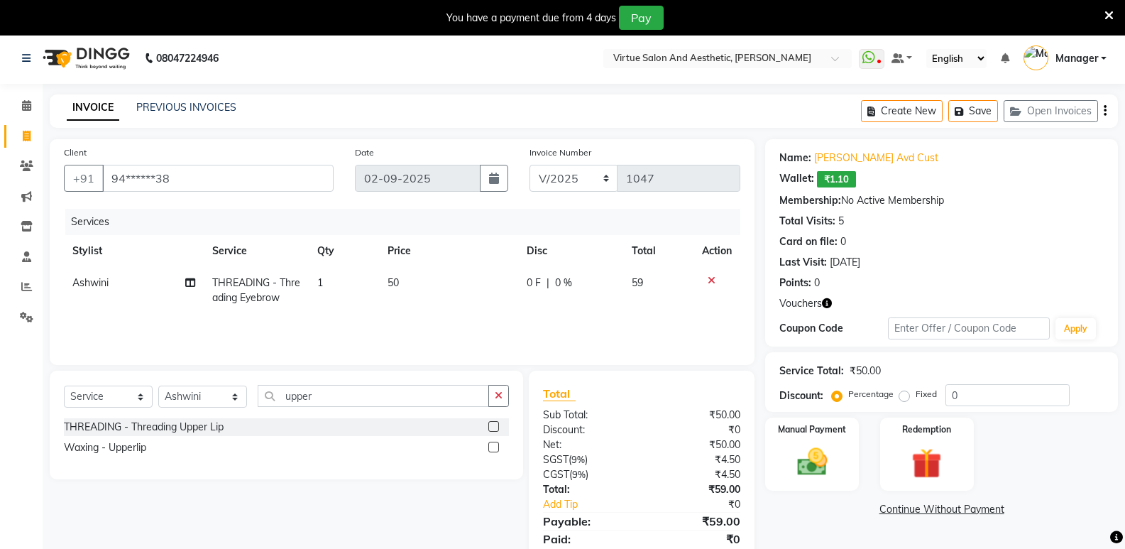
click at [497, 427] on input "checkbox" at bounding box center [492, 426] width 9 height 9
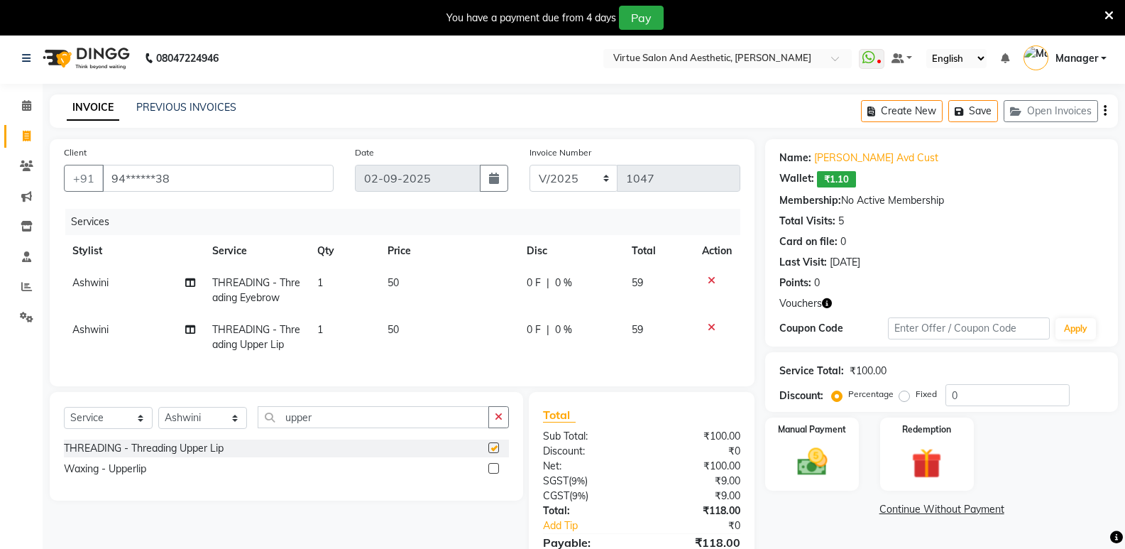
checkbox input "false"
drag, startPoint x: 336, startPoint y: 422, endPoint x: 235, endPoint y: 410, distance: 101.4
click at [233, 417] on div "Select Service Product Membership Package Voucher Prepaid Gift Card Select Styl…" at bounding box center [286, 422] width 445 height 33
type input "chin"
click at [496, 452] on div at bounding box center [498, 448] width 21 height 18
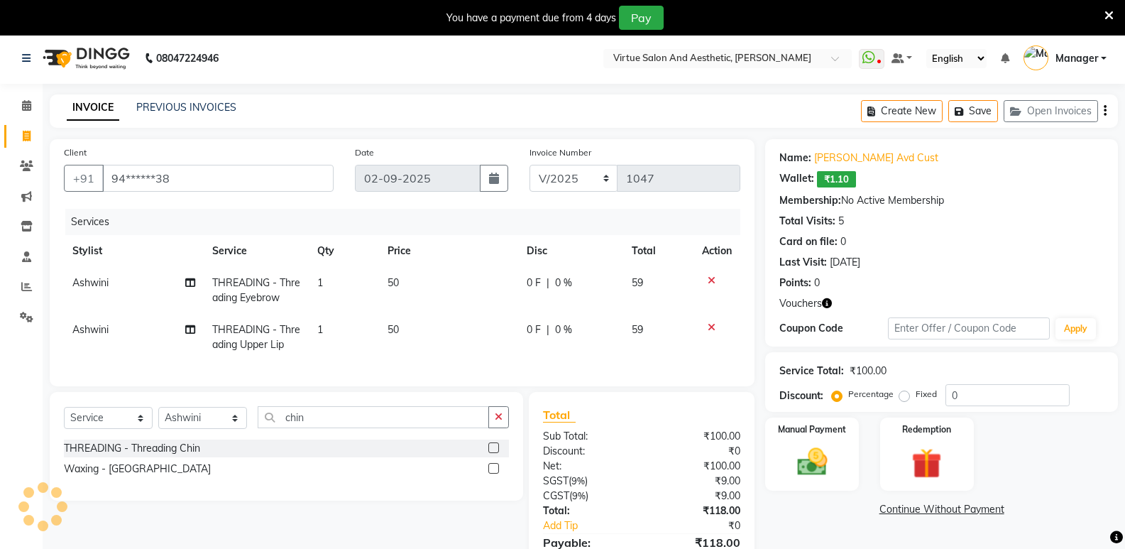
click at [494, 453] on label at bounding box center [493, 447] width 11 height 11
click at [494, 453] on input "checkbox" at bounding box center [492, 448] width 9 height 9
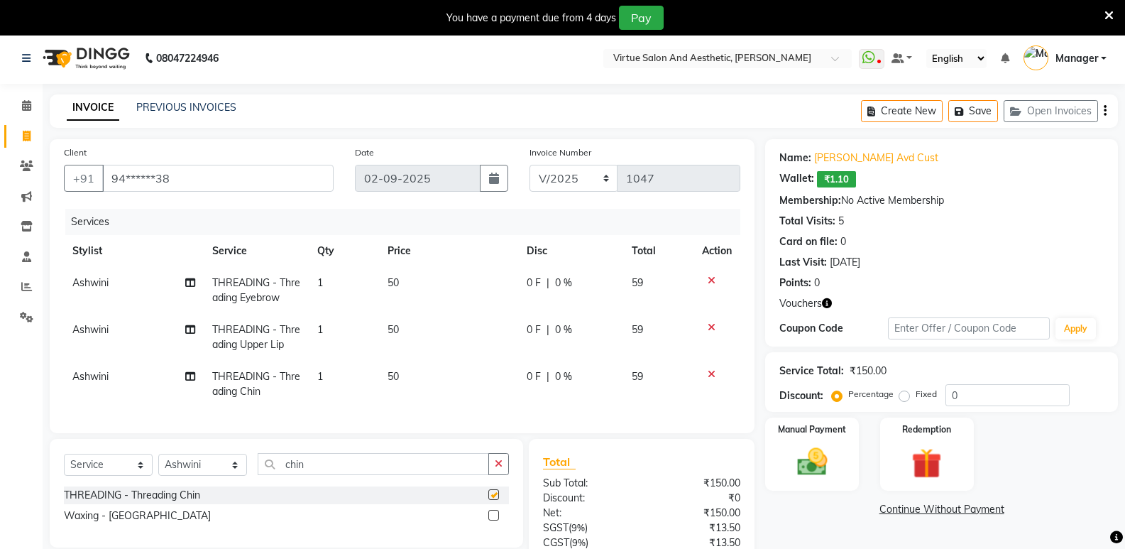
checkbox input "false"
drag, startPoint x: 206, startPoint y: 456, endPoint x: 171, endPoint y: 454, distance: 34.8
click at [171, 454] on div "Select Service Product Membership Package Voucher Prepaid Gift Card Select Styl…" at bounding box center [286, 493] width 473 height 109
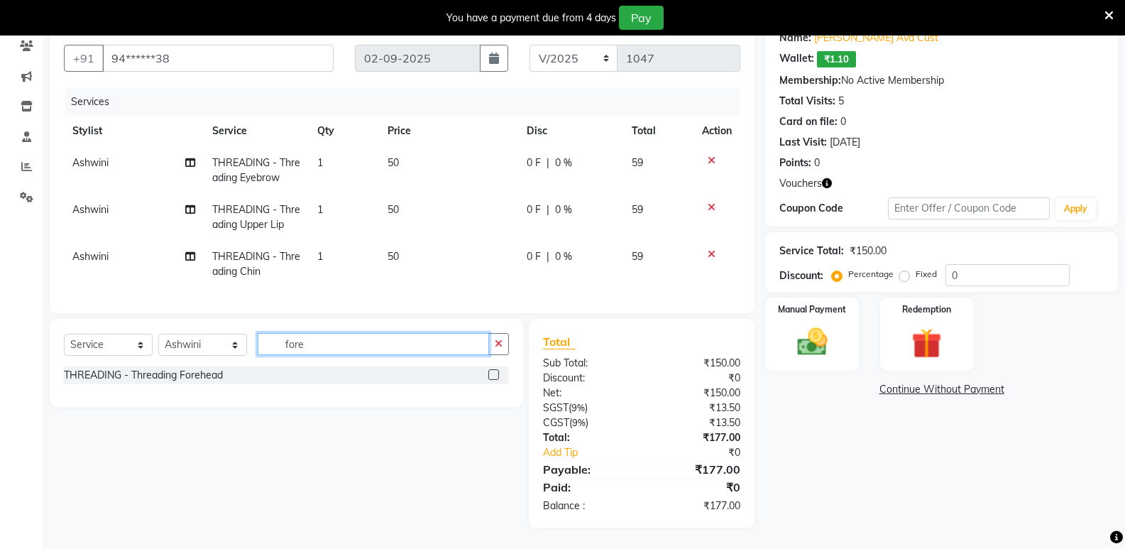
scroll to position [133, 0]
type input "fore"
click at [496, 376] on label at bounding box center [493, 374] width 11 height 11
click at [496, 376] on input "checkbox" at bounding box center [492, 375] width 9 height 9
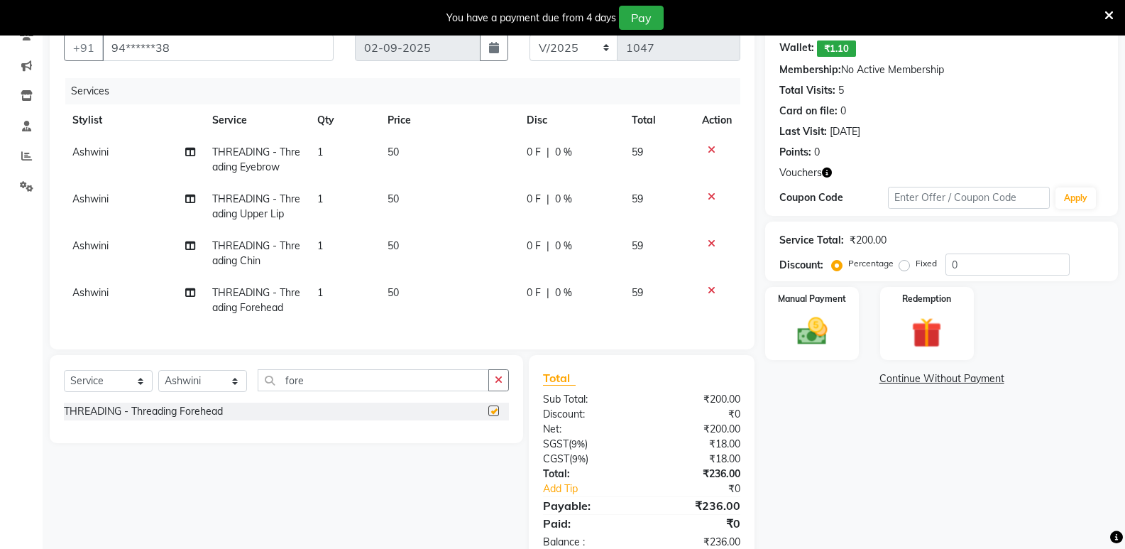
checkbox input "false"
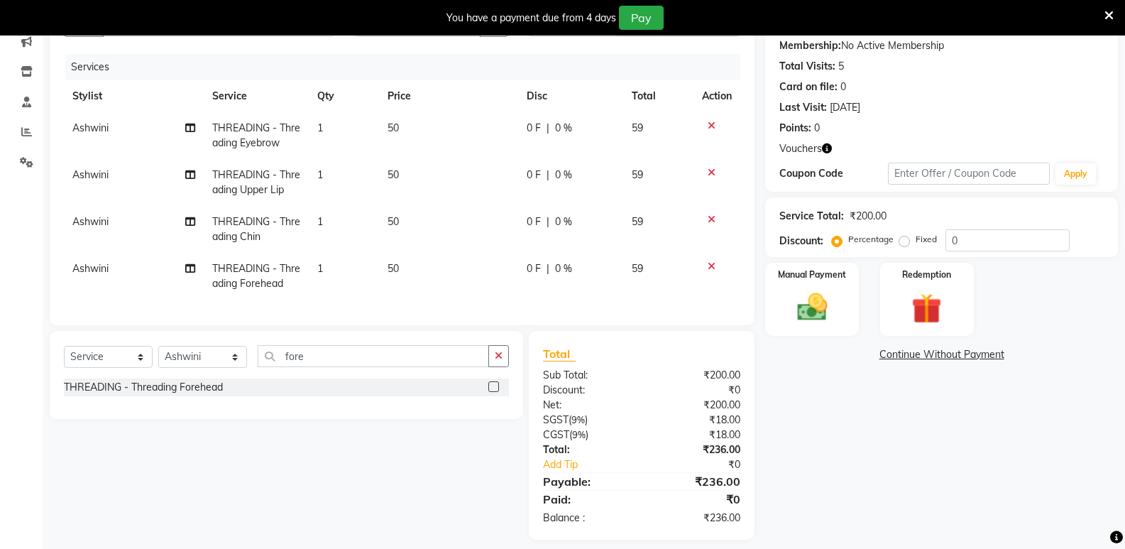
scroll to position [180, 0]
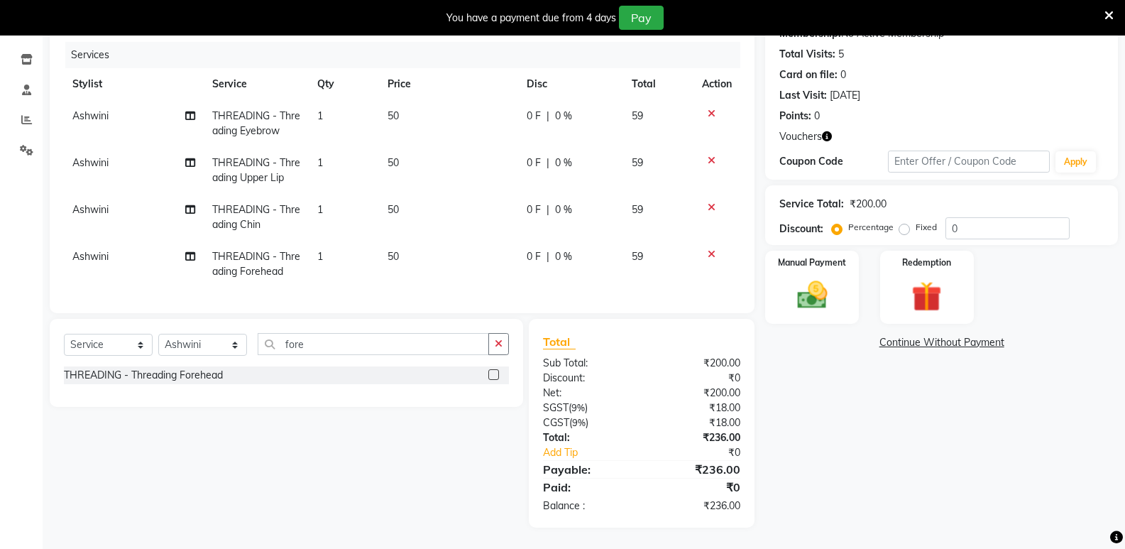
drag, startPoint x: 858, startPoint y: 418, endPoint x: 838, endPoint y: 319, distance: 100.8
click at [864, 402] on div "Name: Nayana Avd Cust Wallet: ₹1.10 Membership: No Active Membership Total Visi…" at bounding box center [946, 249] width 363 height 555
click at [821, 290] on img at bounding box center [811, 295] width 50 height 36
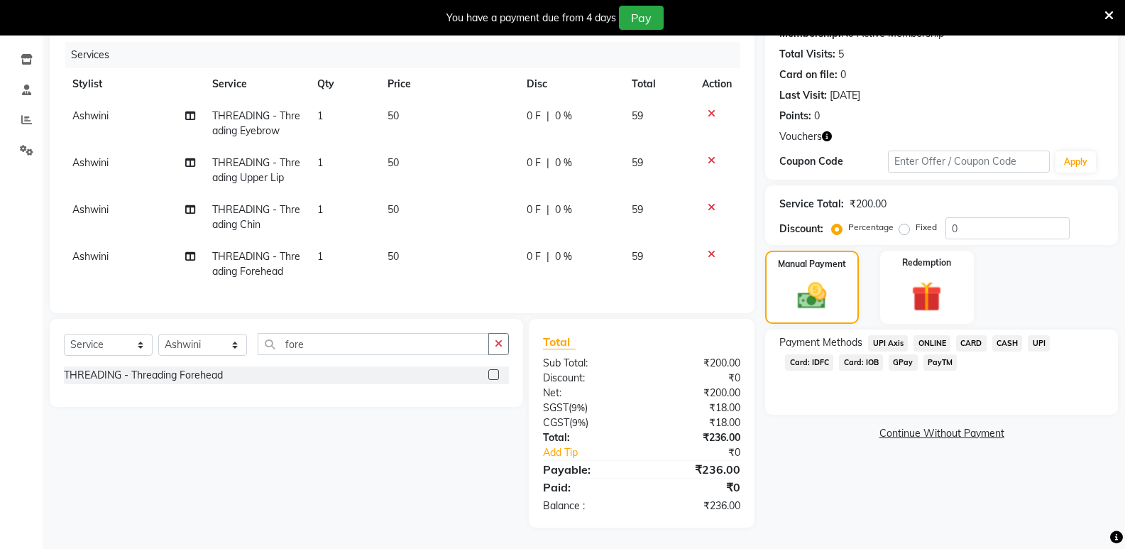
click at [994, 335] on span "CASH" at bounding box center [1007, 343] width 31 height 16
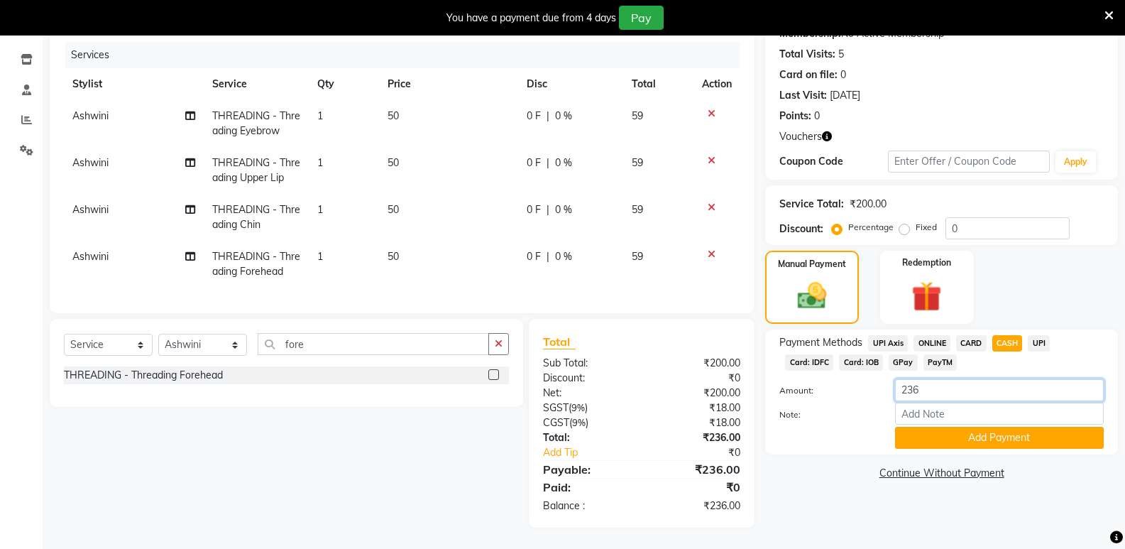
drag, startPoint x: 943, startPoint y: 383, endPoint x: 862, endPoint y: 382, distance: 81.6
click at [862, 382] on div "Amount: 236" at bounding box center [942, 391] width 346 height 24
type input "500"
click at [927, 432] on button "Add Payment" at bounding box center [999, 438] width 209 height 22
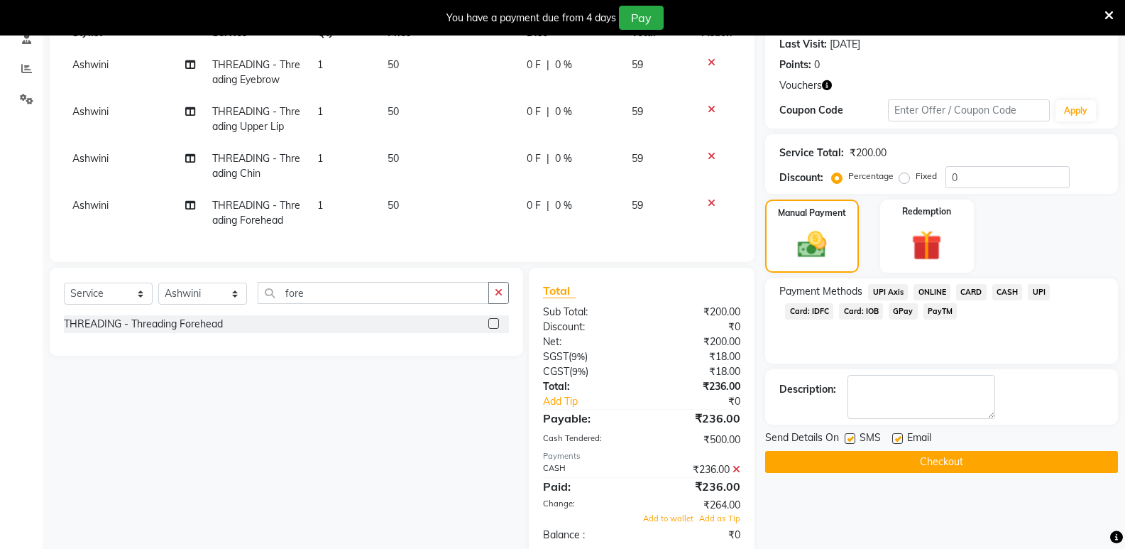
scroll to position [260, 0]
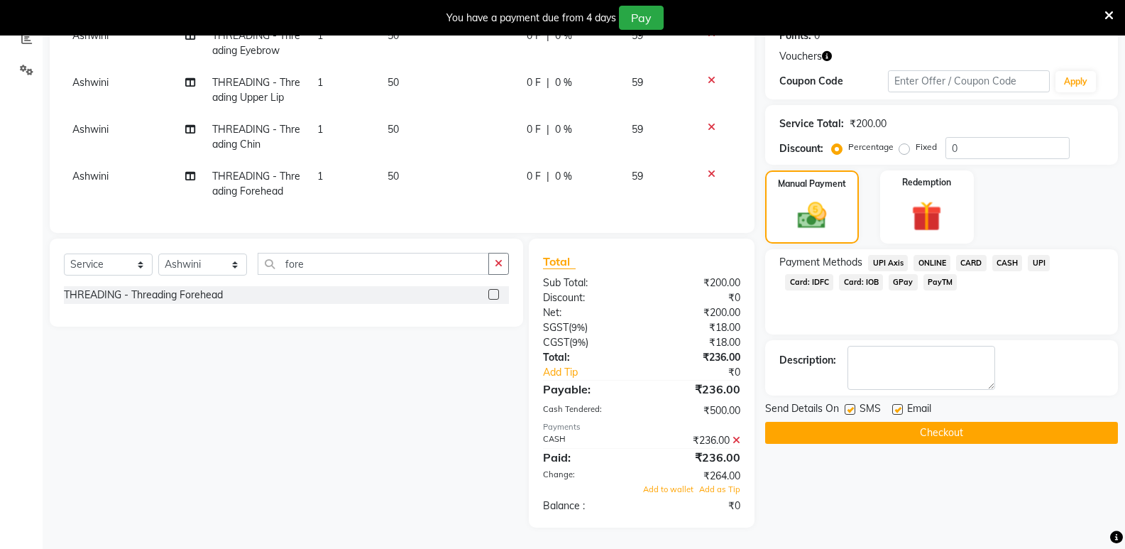
click at [737, 438] on icon at bounding box center [737, 440] width 8 height 10
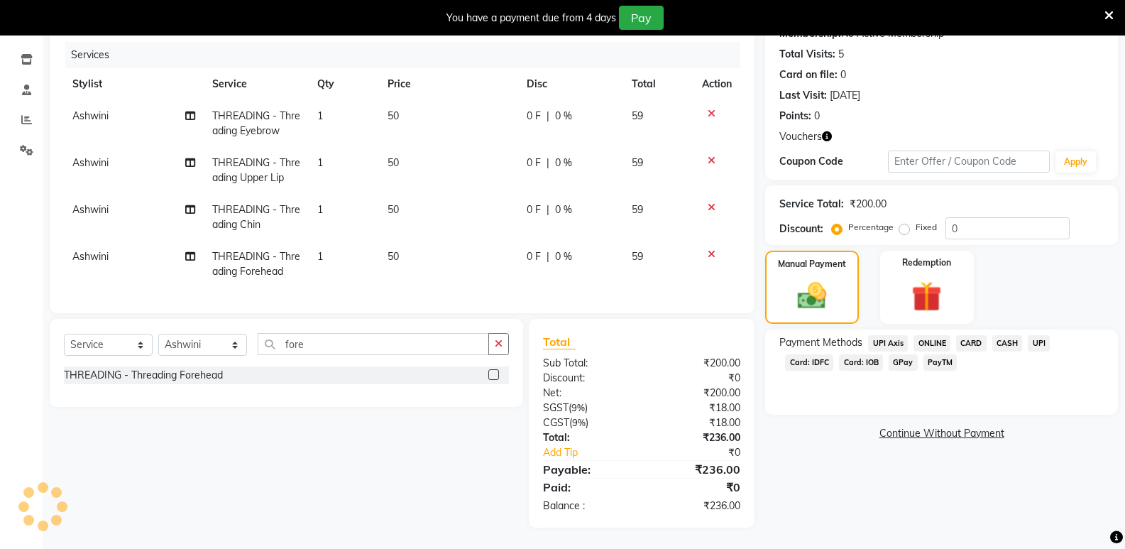
scroll to position [180, 0]
click at [1008, 335] on span "CASH" at bounding box center [1007, 343] width 31 height 16
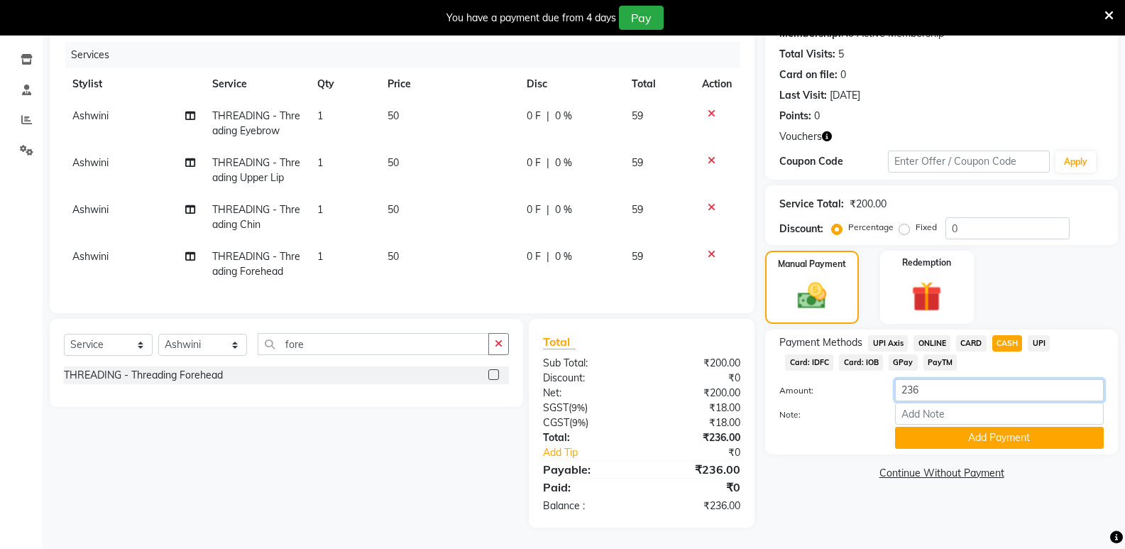
drag, startPoint x: 937, startPoint y: 380, endPoint x: 845, endPoint y: 380, distance: 92.3
click at [845, 380] on div "Amount: 236" at bounding box center [942, 391] width 346 height 24
type input "504"
click at [943, 431] on button "Add Payment" at bounding box center [999, 438] width 209 height 22
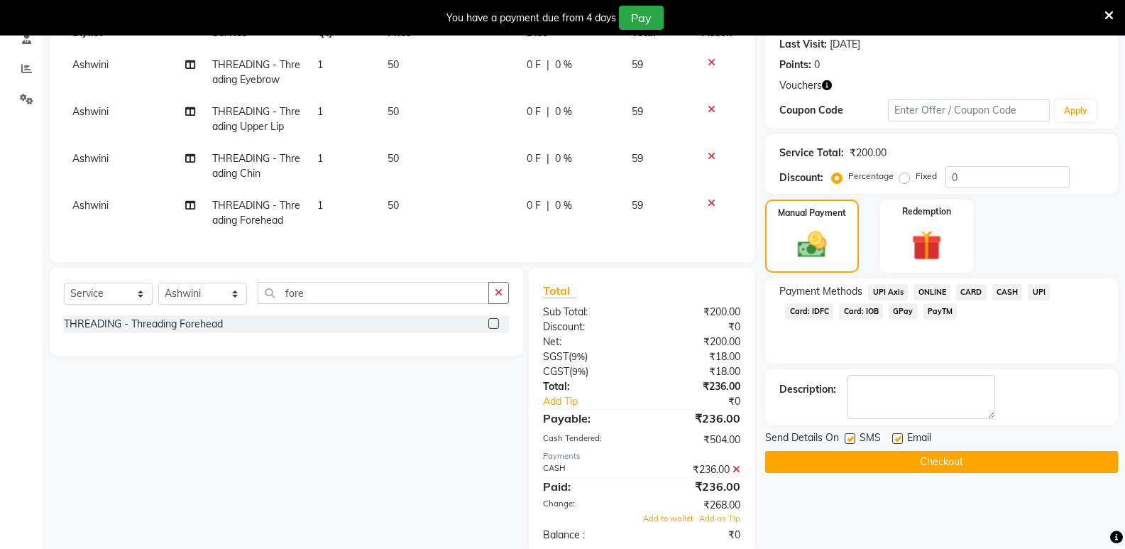
scroll to position [260, 0]
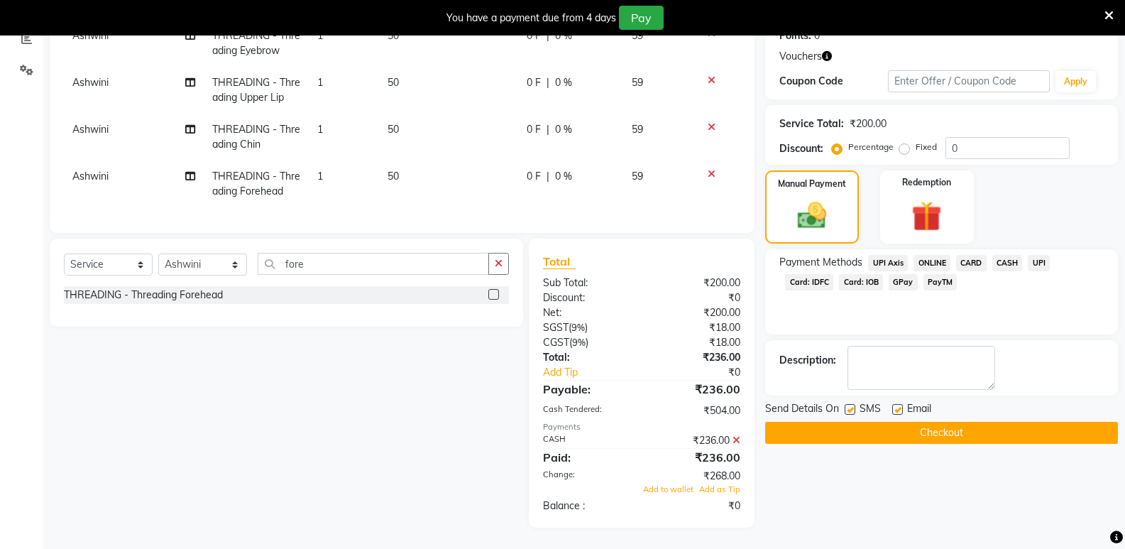
click at [914, 422] on button "Checkout" at bounding box center [941, 433] width 353 height 22
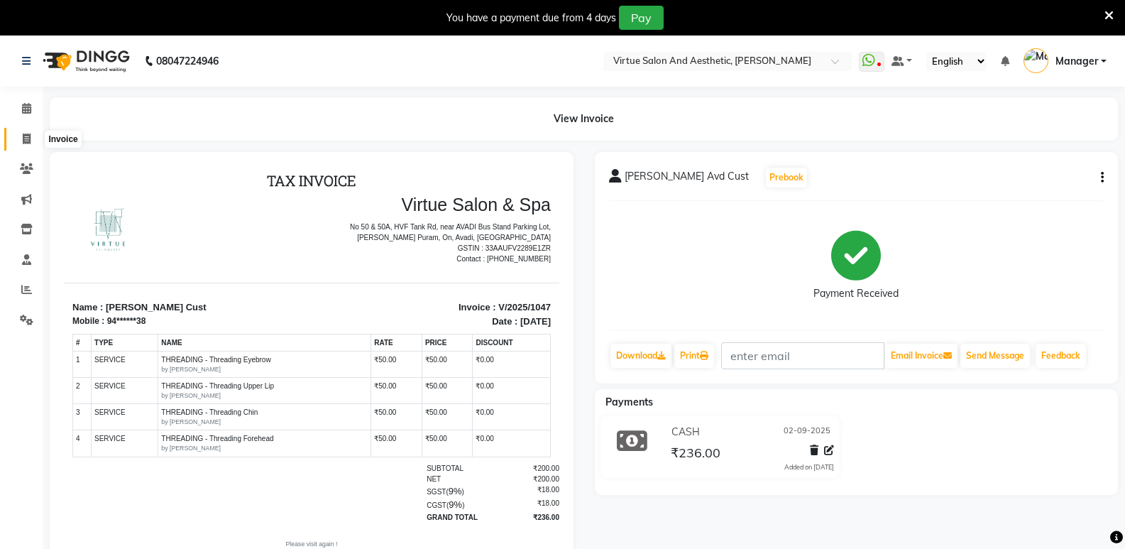
drag, startPoint x: 18, startPoint y: 133, endPoint x: 38, endPoint y: 126, distance: 21.1
click at [18, 133] on span at bounding box center [26, 139] width 25 height 16
select select "service"
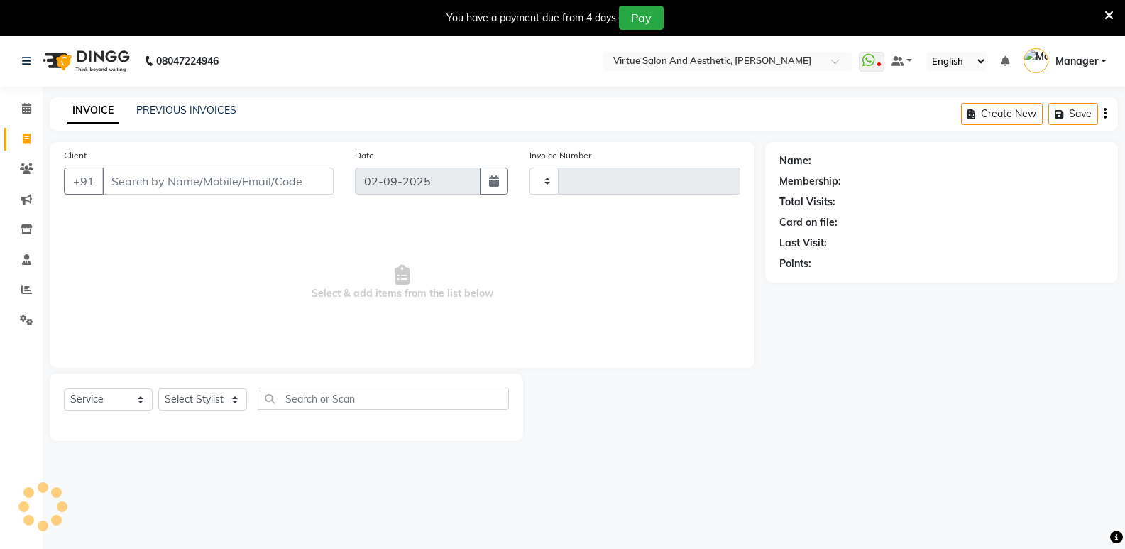
scroll to position [35, 0]
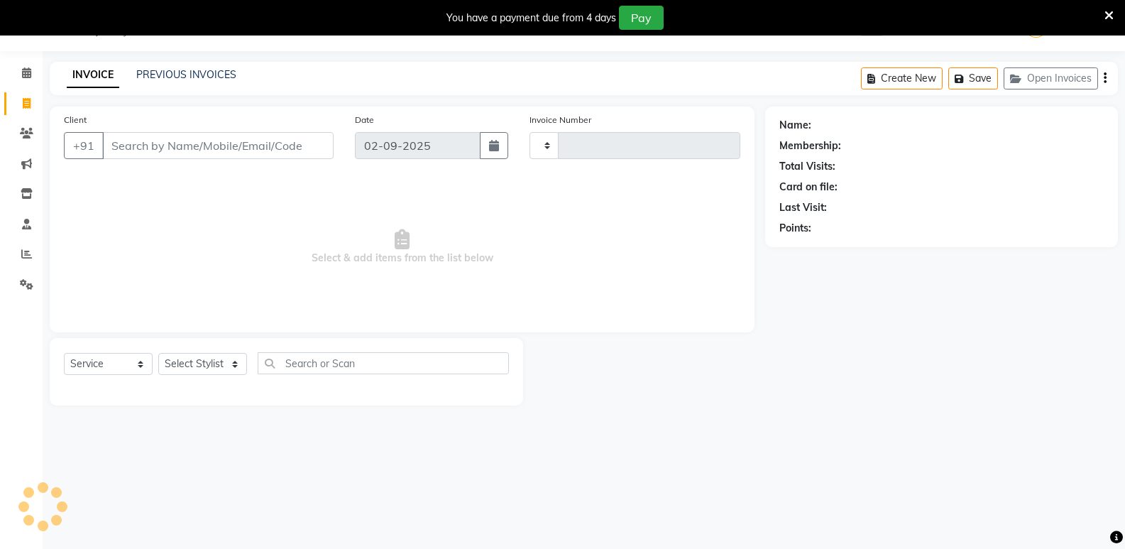
click at [214, 67] on div "INVOICE PREVIOUS INVOICES Create New Save Open Invoices" at bounding box center [584, 78] width 1068 height 33
click at [202, 80] on link "PREVIOUS INVOICES" at bounding box center [186, 74] width 100 height 13
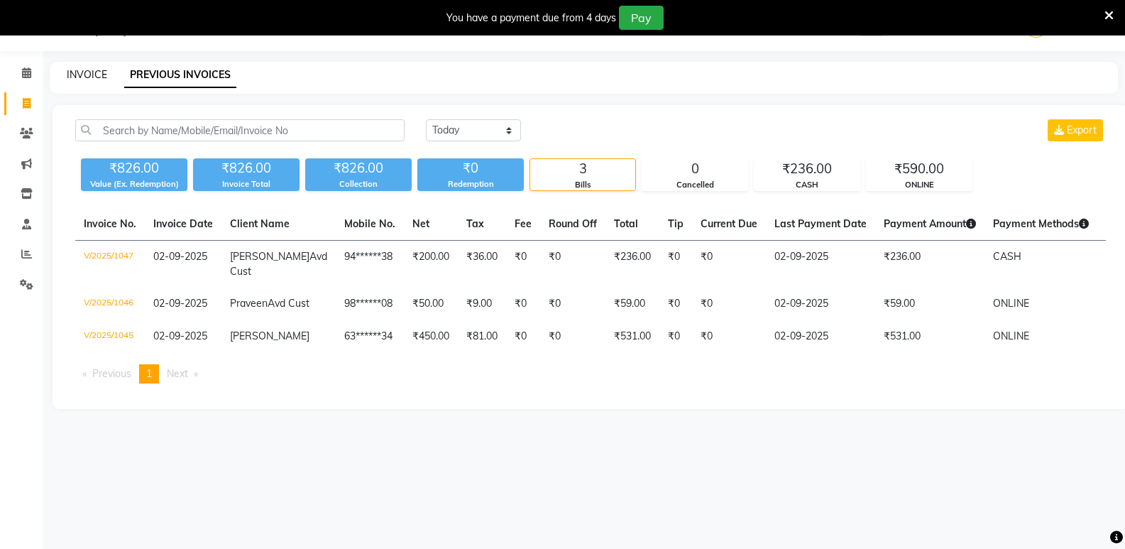
click at [84, 74] on link "INVOICE" at bounding box center [87, 74] width 40 height 13
select select "service"
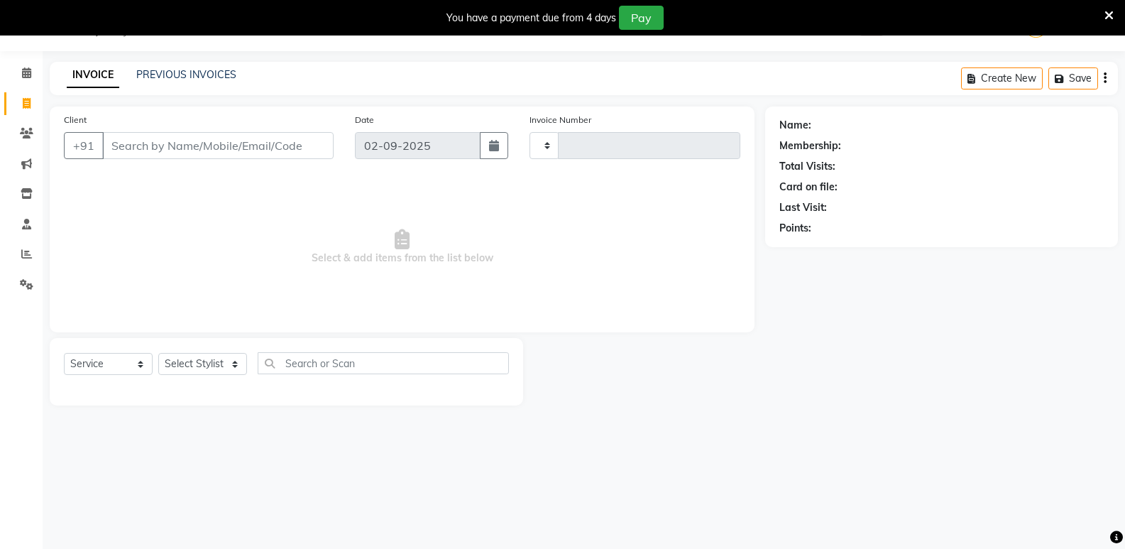
type input "1048"
select select "4611"
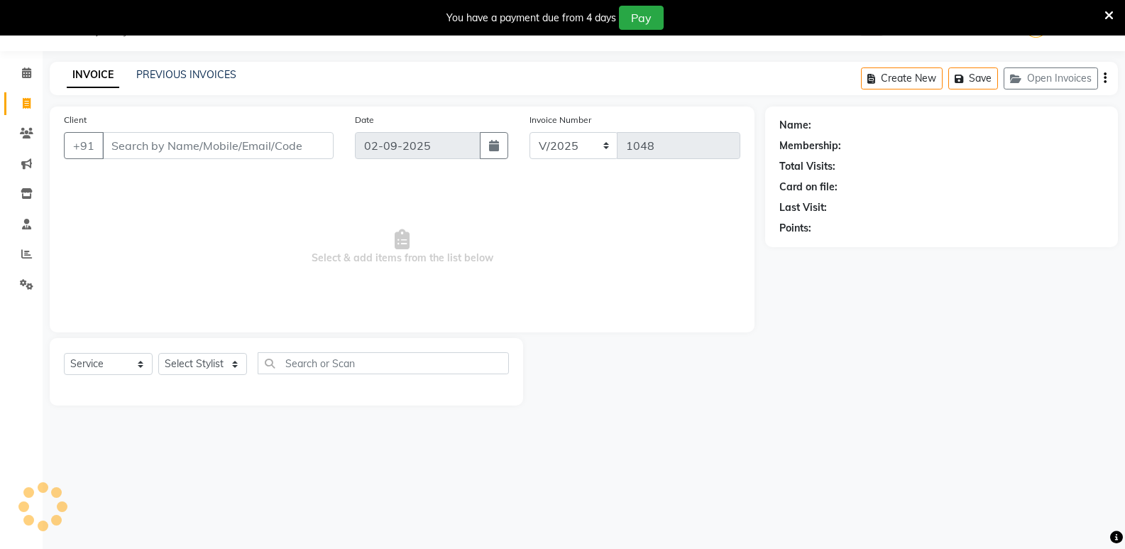
click at [146, 150] on input "Client" at bounding box center [217, 145] width 231 height 27
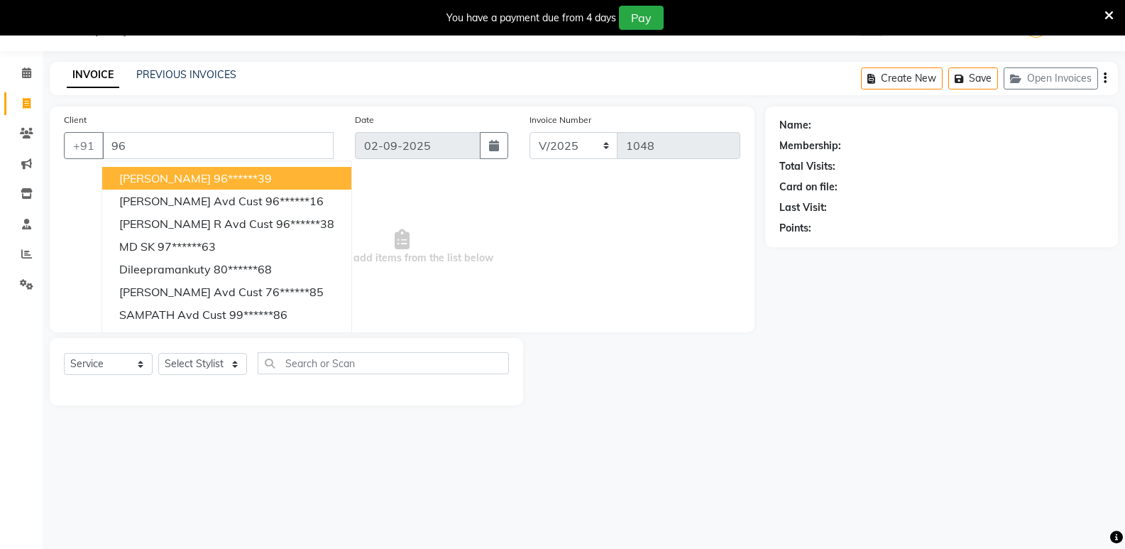
type input "9"
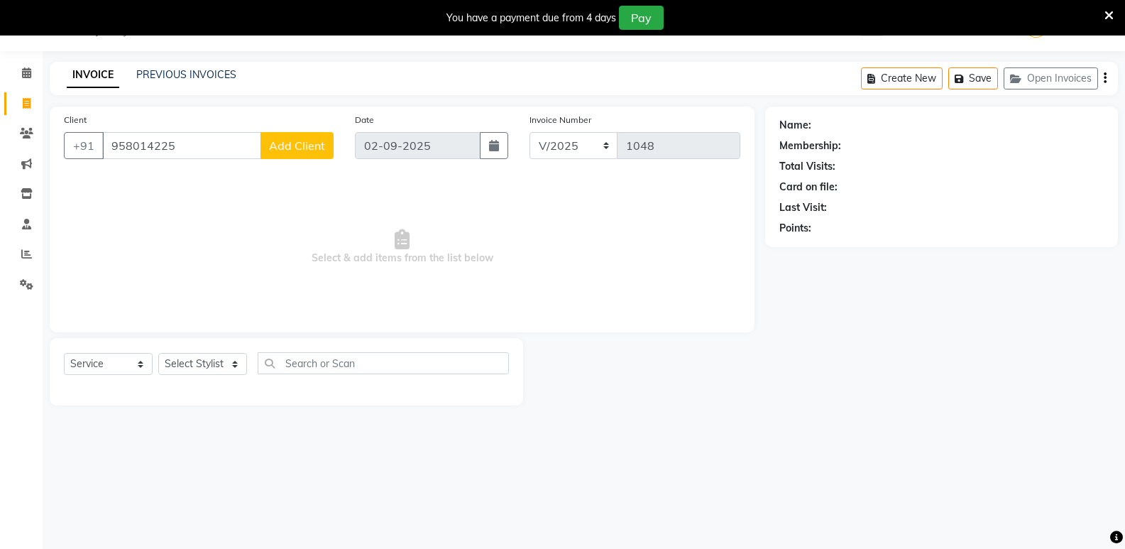
click at [131, 151] on input "958014225" at bounding box center [181, 145] width 159 height 27
type input "9585014225"
click at [524, 404] on div at bounding box center [644, 371] width 242 height 67
click at [192, 145] on input "9585014225" at bounding box center [181, 145] width 159 height 27
click at [1113, 20] on icon at bounding box center [1108, 15] width 9 height 13
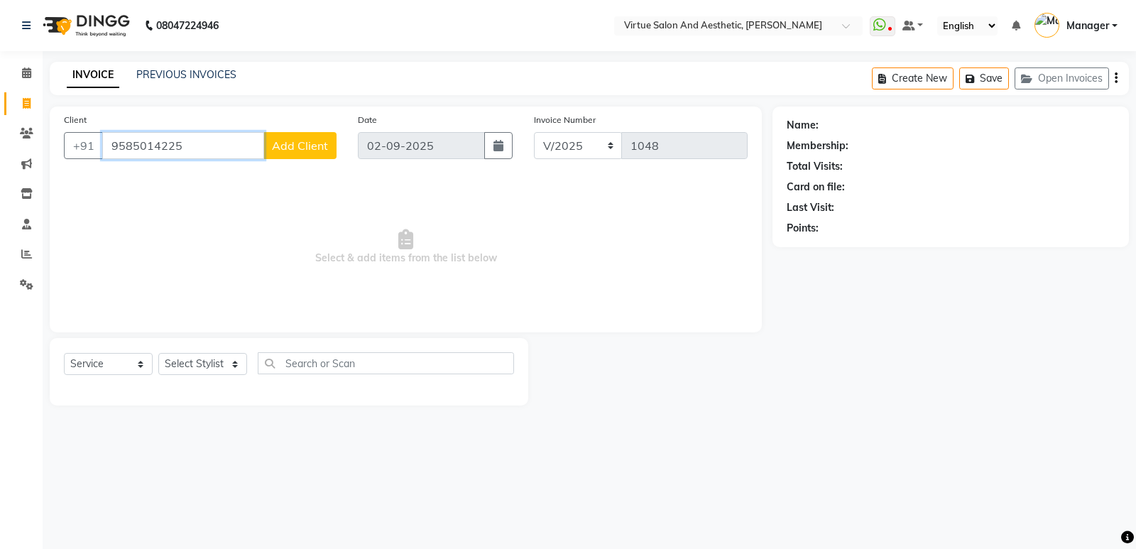
drag, startPoint x: 192, startPoint y: 145, endPoint x: 0, endPoint y: 168, distance: 193.0
click at [0, 168] on app-home "08047224946 Select Location × Virtue Salon And Aesthetic, Avadi WhatsApp Status…" at bounding box center [568, 213] width 1136 height 427
click at [170, 77] on link "PREVIOUS INVOICES" at bounding box center [186, 74] width 100 height 13
